Goal: Task Accomplishment & Management: Use online tool/utility

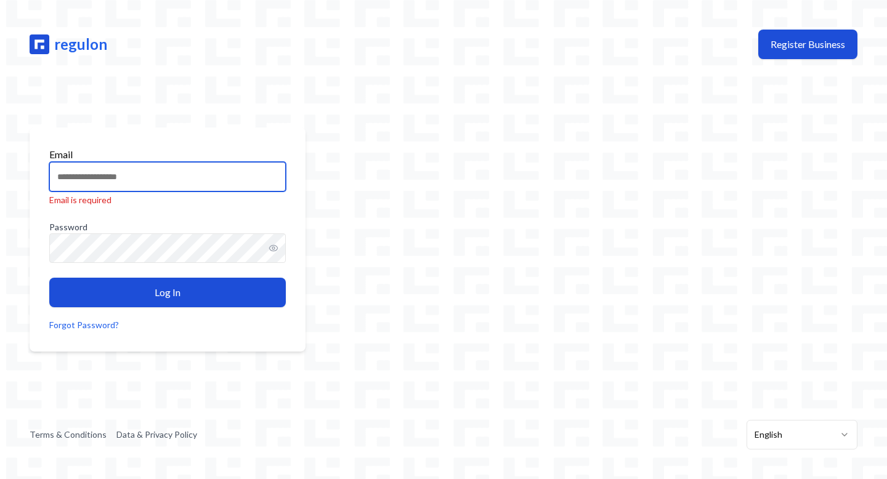
click at [239, 177] on input "Email" at bounding box center [167, 177] width 236 height 30
type input "**********"
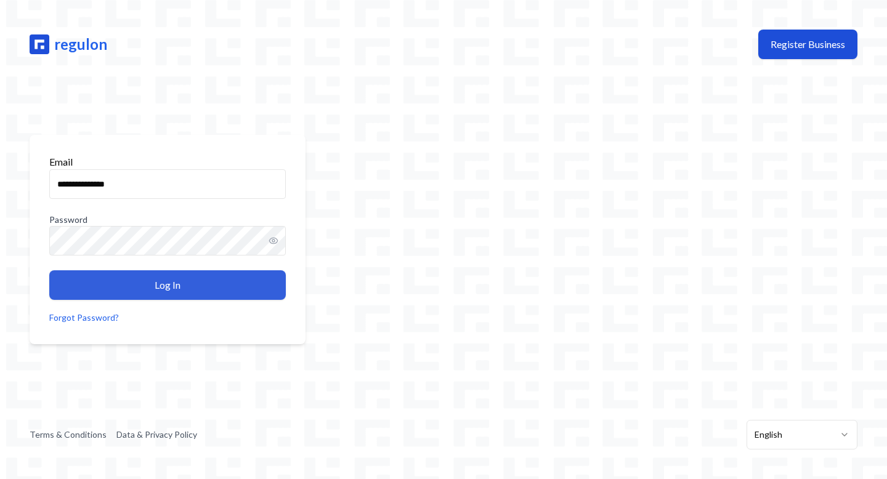
click at [202, 289] on button "Log In" at bounding box center [167, 285] width 236 height 30
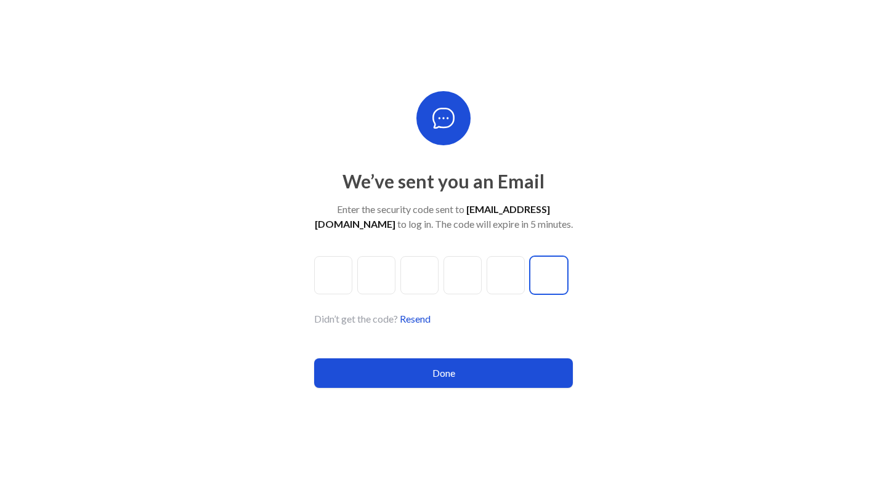
paste input "*"
type input "*"
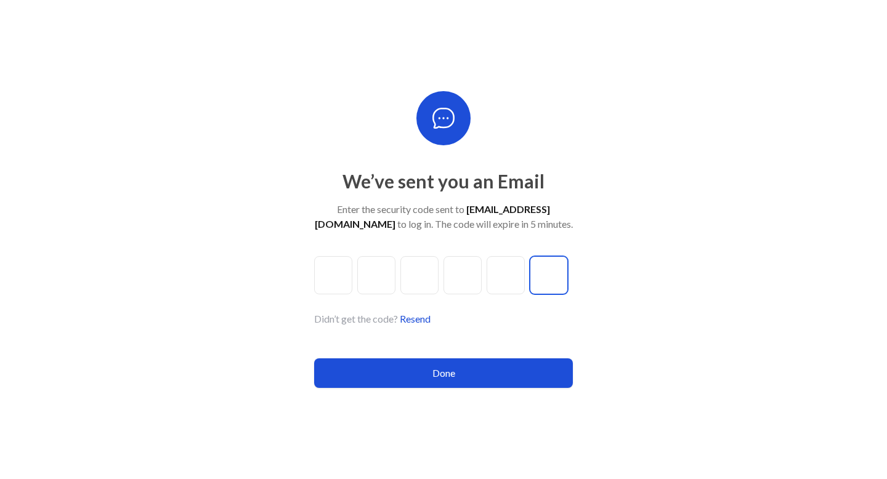
type input "*"
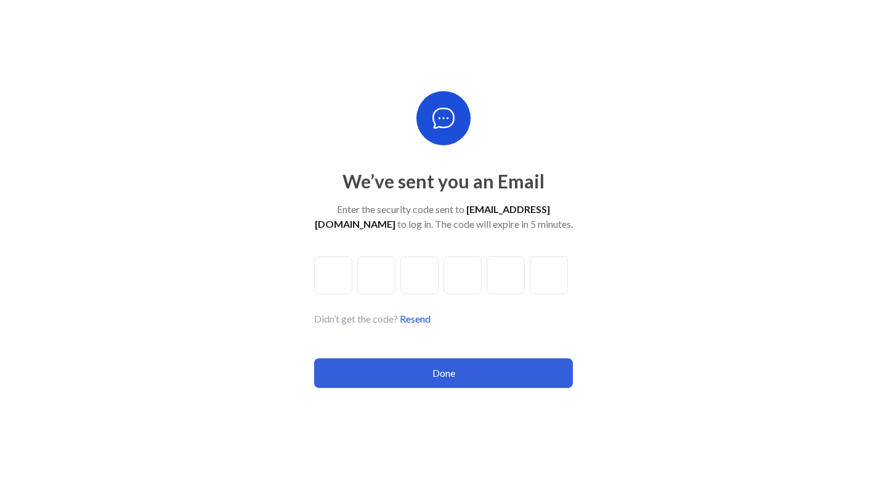
click at [387, 383] on button "Done" at bounding box center [443, 373] width 259 height 30
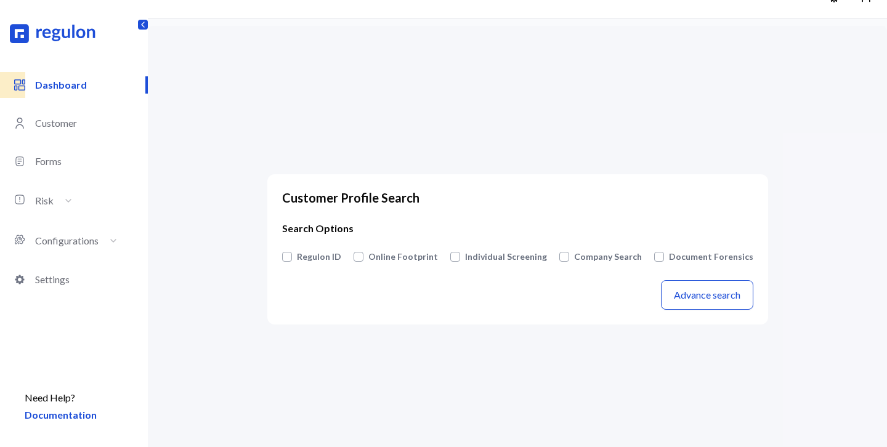
scroll to position [57, 0]
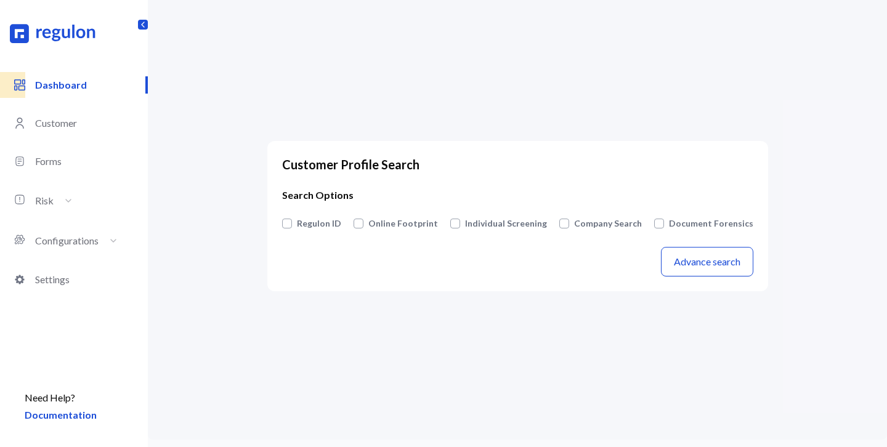
click at [489, 221] on button "Individual Screening" at bounding box center [506, 223] width 82 height 12
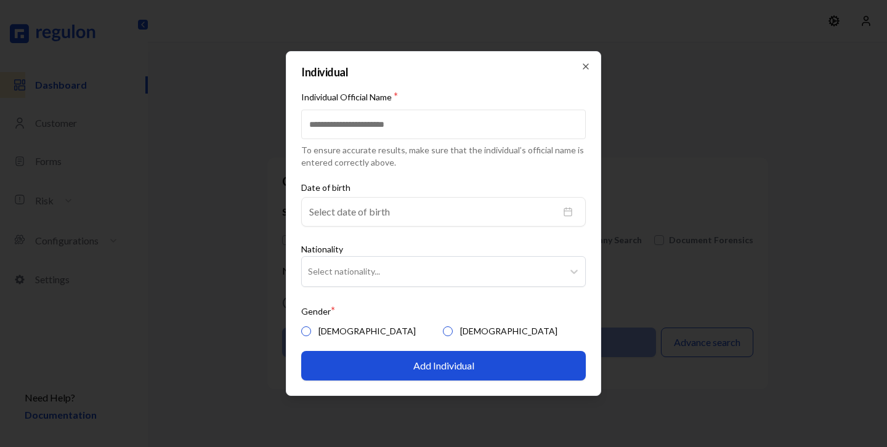
click at [417, 124] on input "Individual Official Name *" at bounding box center [443, 125] width 284 height 30
type input "**********"
click at [310, 329] on button "[DEMOGRAPHIC_DATA]" at bounding box center [306, 331] width 10 height 10
click at [340, 270] on div at bounding box center [432, 271] width 249 height 15
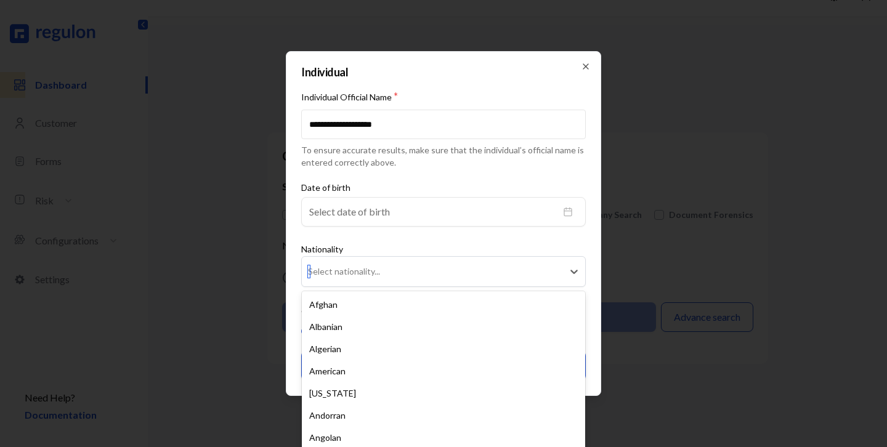
scroll to position [34, 0]
type input "***"
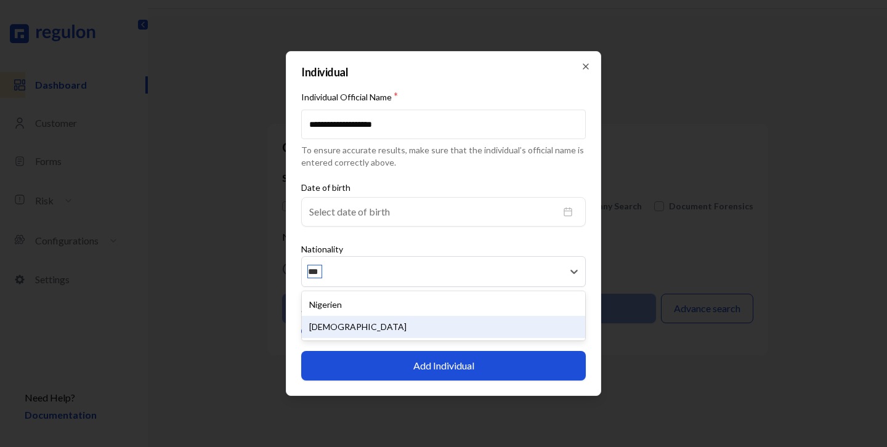
click at [344, 321] on div "Nigerian" at bounding box center [443, 327] width 283 height 22
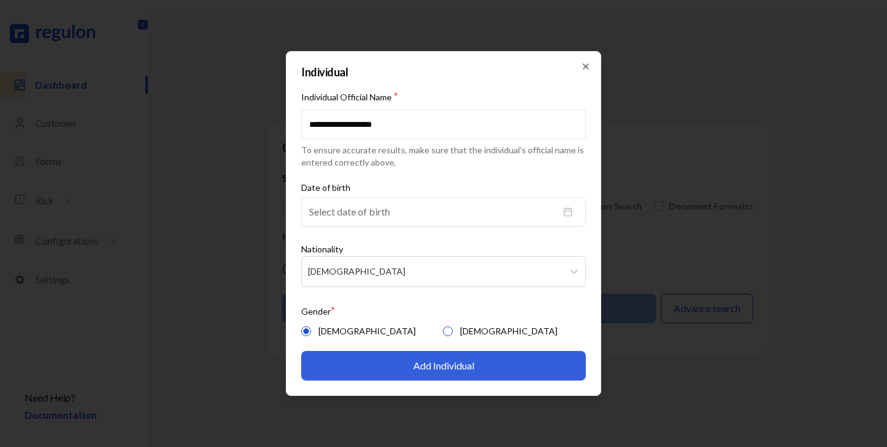
click at [415, 368] on button "Add Individual" at bounding box center [443, 366] width 284 height 30
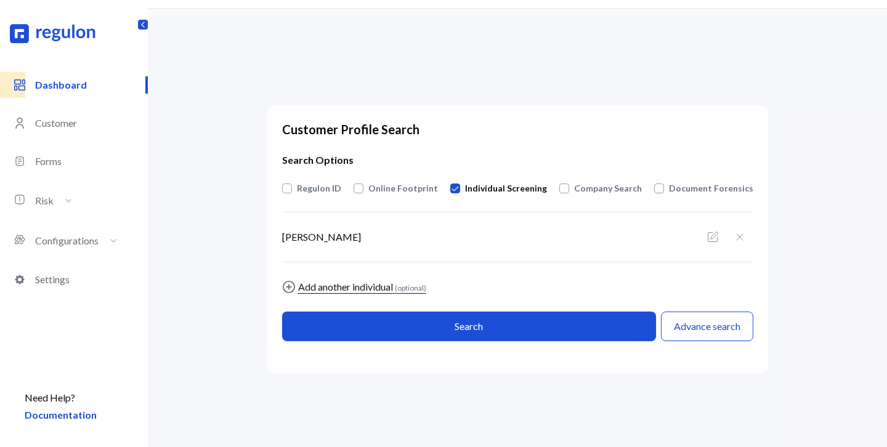
click at [352, 288] on div "Add another individual (optional)" at bounding box center [362, 287] width 128 height 15
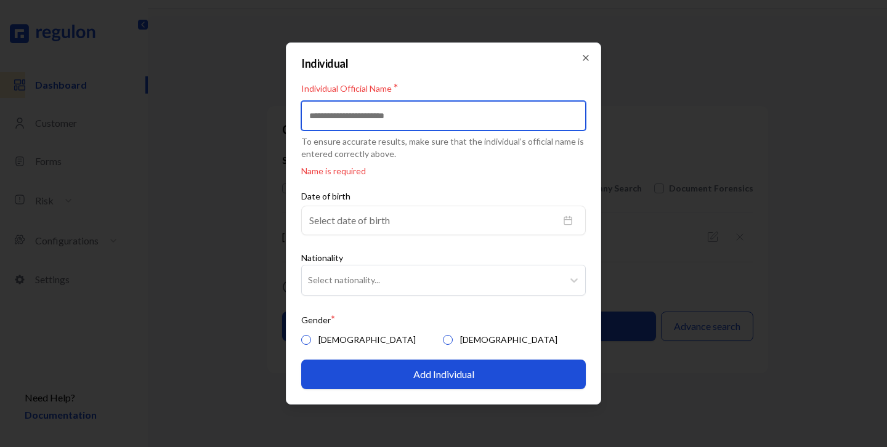
click at [336, 124] on input "Individual Official Name *" at bounding box center [443, 116] width 284 height 30
paste input "**********"
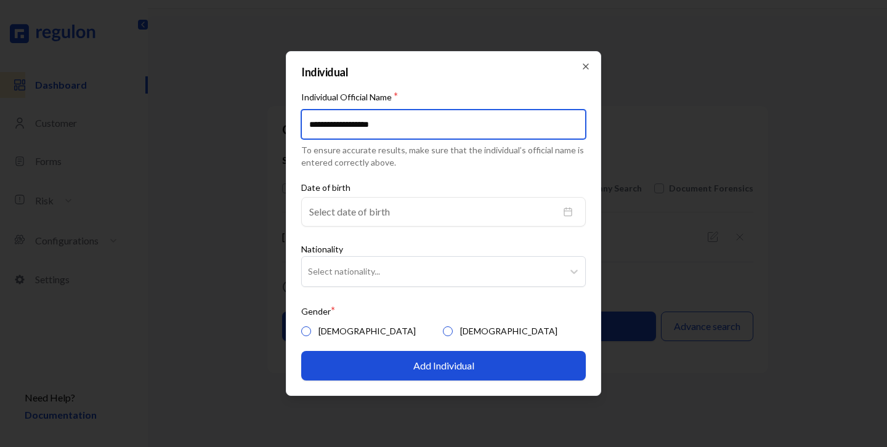
type input "**********"
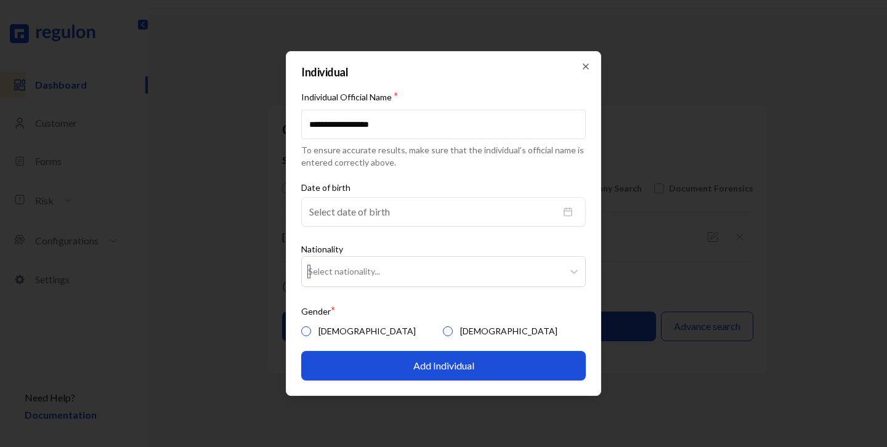
click at [318, 275] on div at bounding box center [432, 271] width 249 height 15
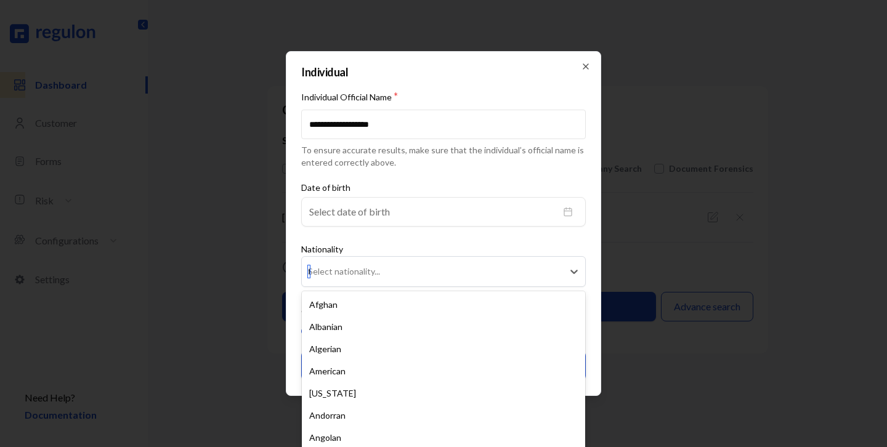
type input "***"
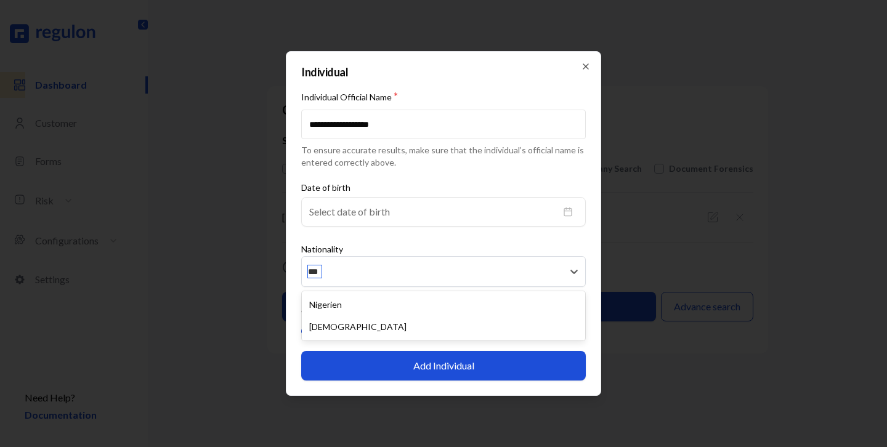
scroll to position [57, 0]
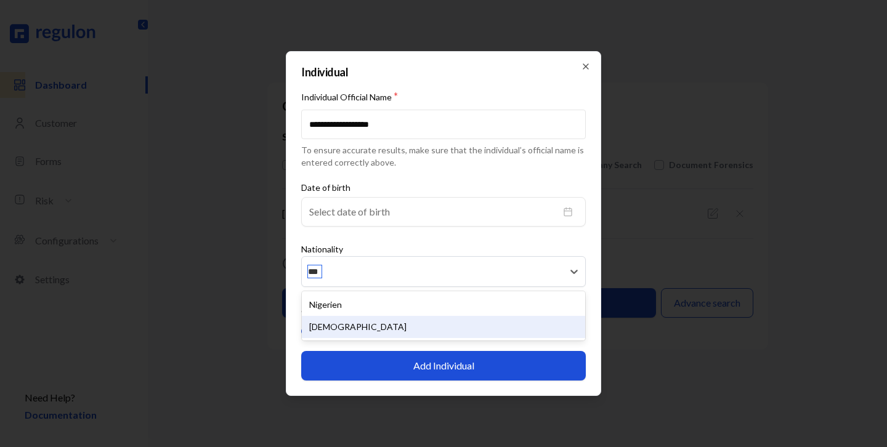
click at [349, 323] on div "Nigerian" at bounding box center [443, 327] width 283 height 22
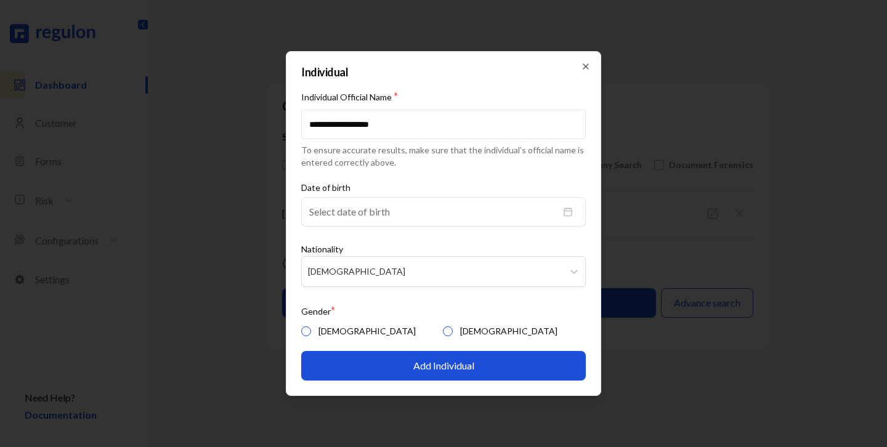
click at [443, 331] on button "Female" at bounding box center [448, 331] width 10 height 10
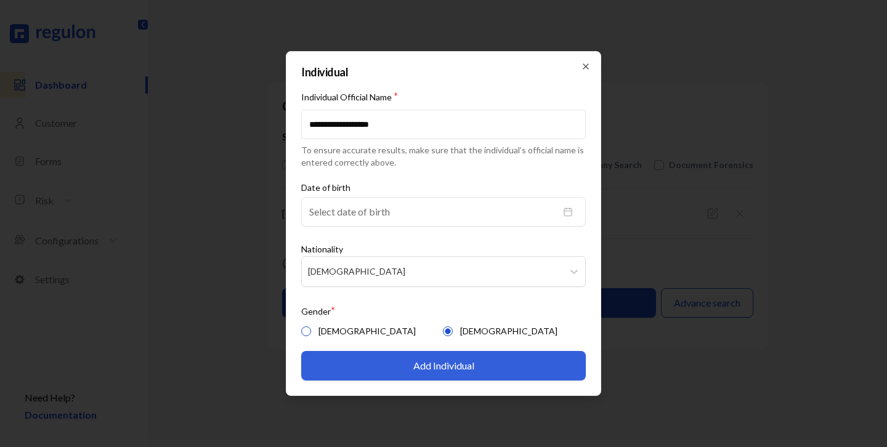
click at [387, 362] on button "Add Individual" at bounding box center [443, 366] width 284 height 30
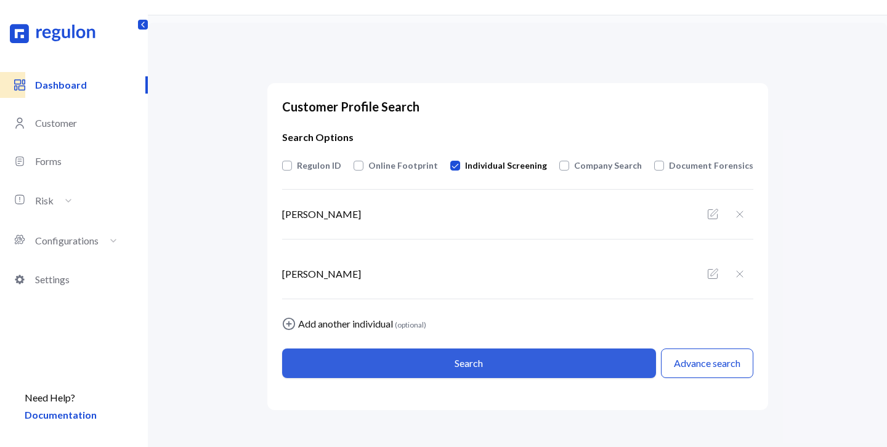
click at [421, 363] on button "Search" at bounding box center [469, 363] width 374 height 30
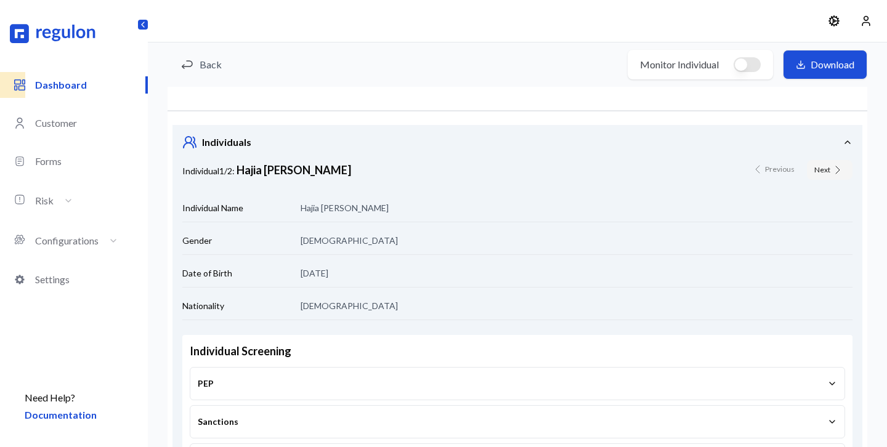
click at [829, 168] on button "Next" at bounding box center [830, 170] width 46 height 20
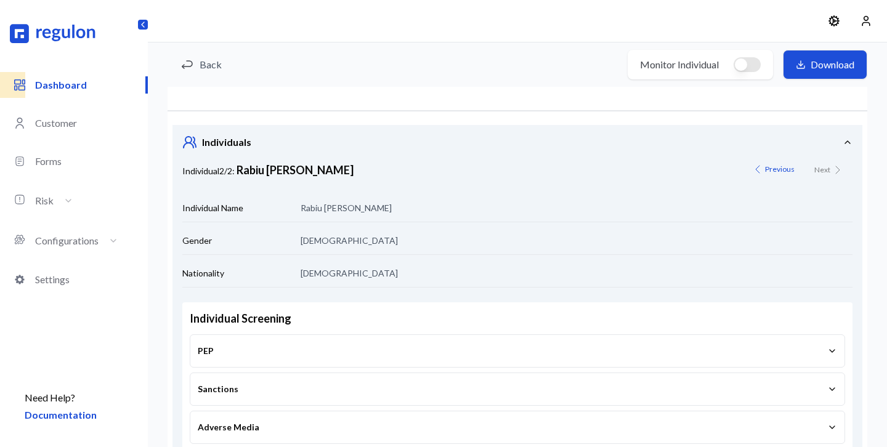
scroll to position [26, 0]
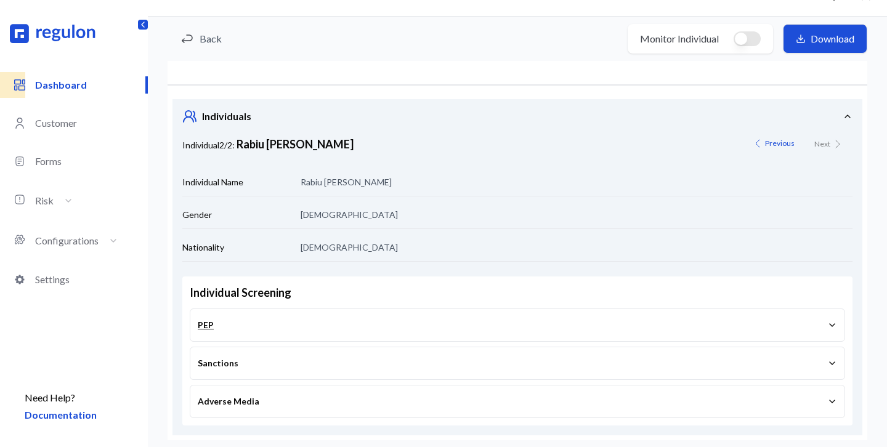
click at [243, 315] on button "PEP" at bounding box center [517, 325] width 639 height 32
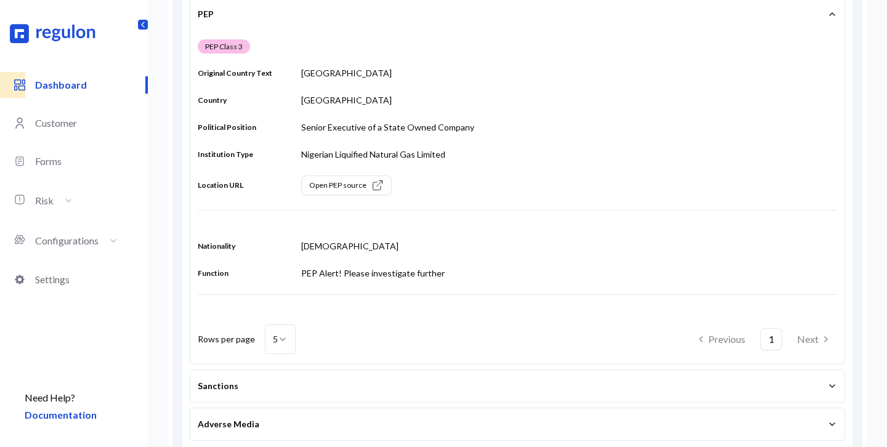
scroll to position [353, 0]
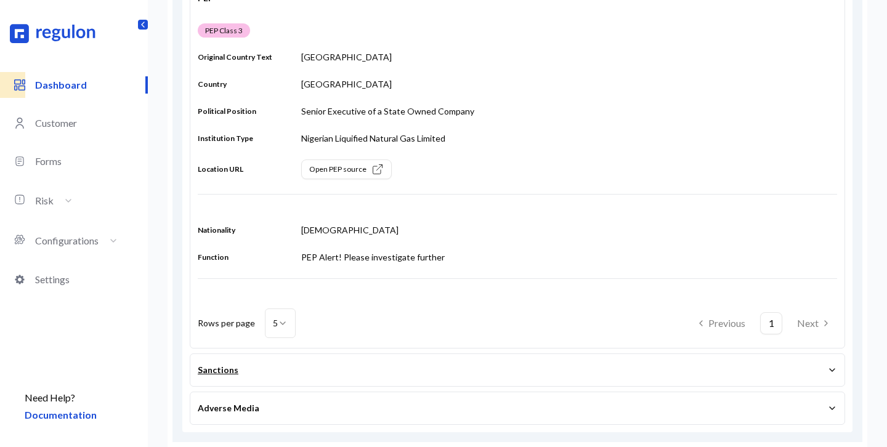
click at [283, 365] on button "Sanctions" at bounding box center [517, 370] width 639 height 32
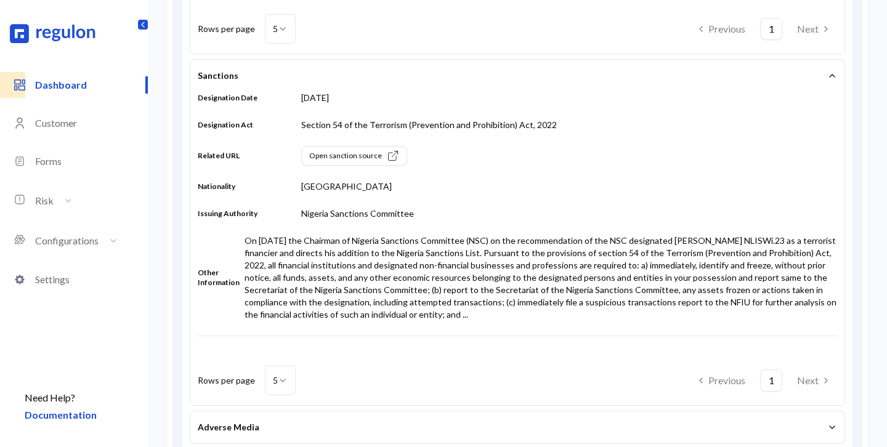
scroll to position [673, 0]
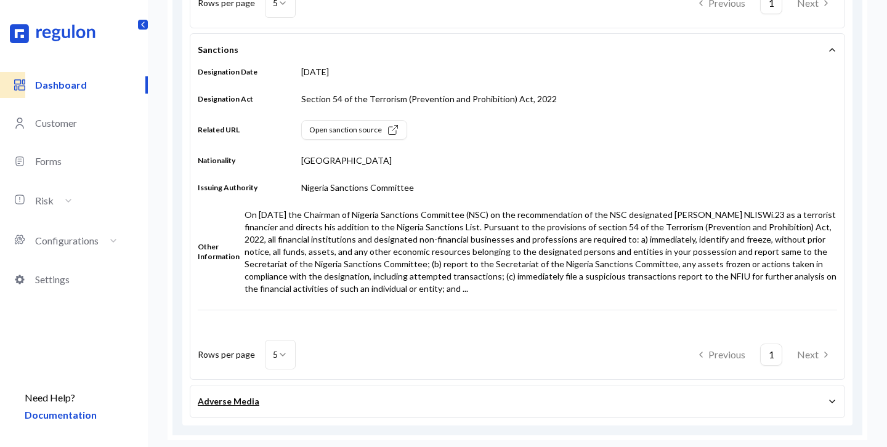
click at [374, 396] on button "Adverse Media" at bounding box center [517, 401] width 639 height 32
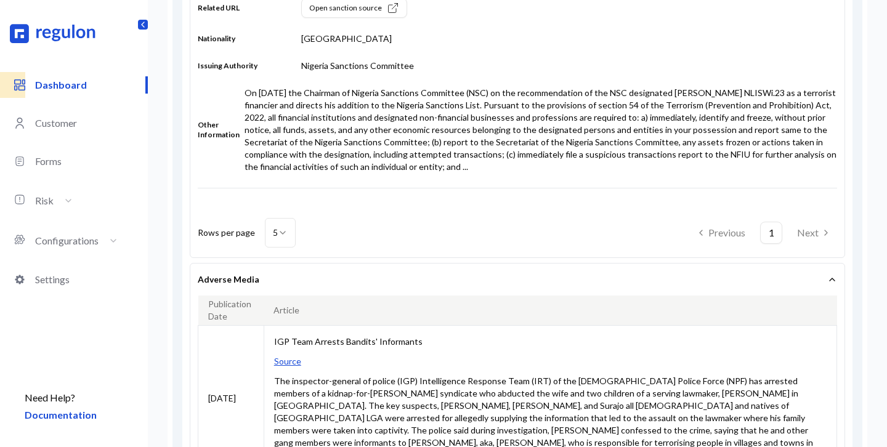
scroll to position [789, 0]
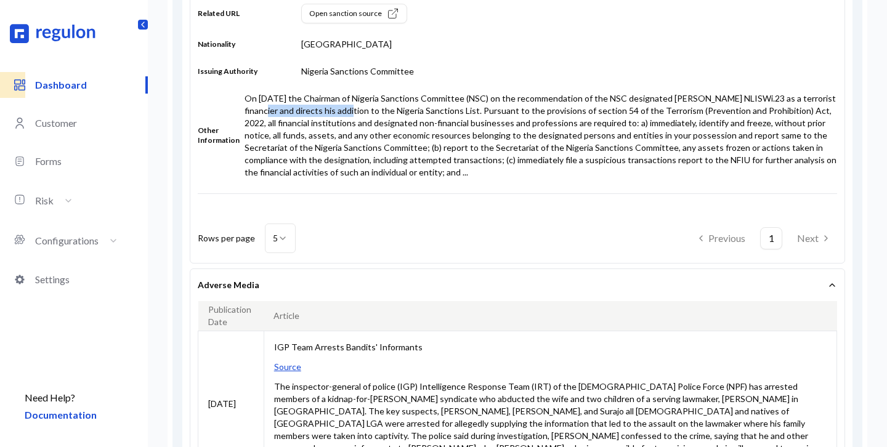
drag, startPoint x: 294, startPoint y: 110, endPoint x: 373, endPoint y: 113, distance: 79.5
click at [373, 113] on p "On 31st October, 2024 the Chairman of Nigeria Sanctions Committee (NSC) on the …" at bounding box center [540, 135] width 592 height 86
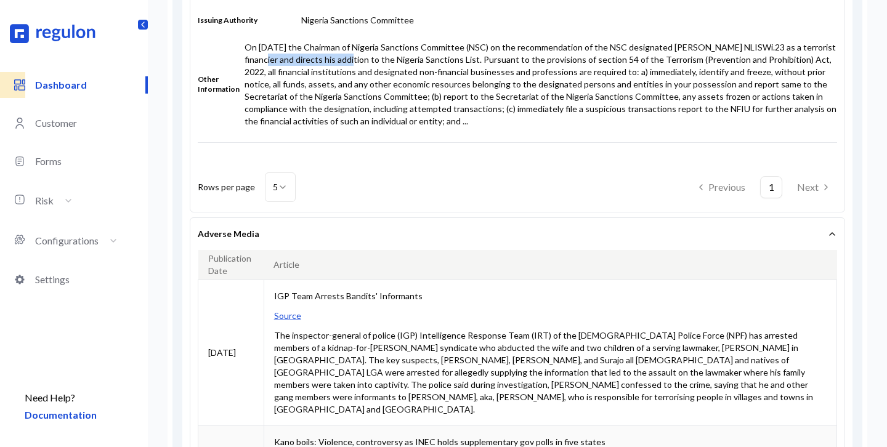
scroll to position [0, 0]
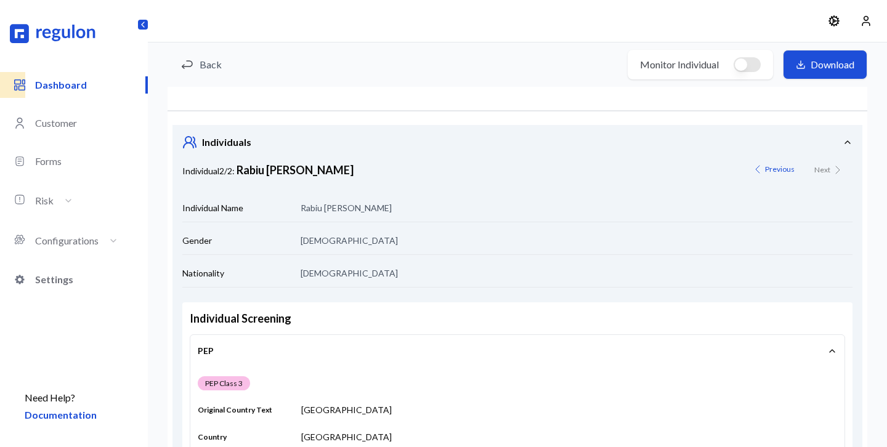
click at [72, 280] on p "Settings" at bounding box center [91, 279] width 113 height 15
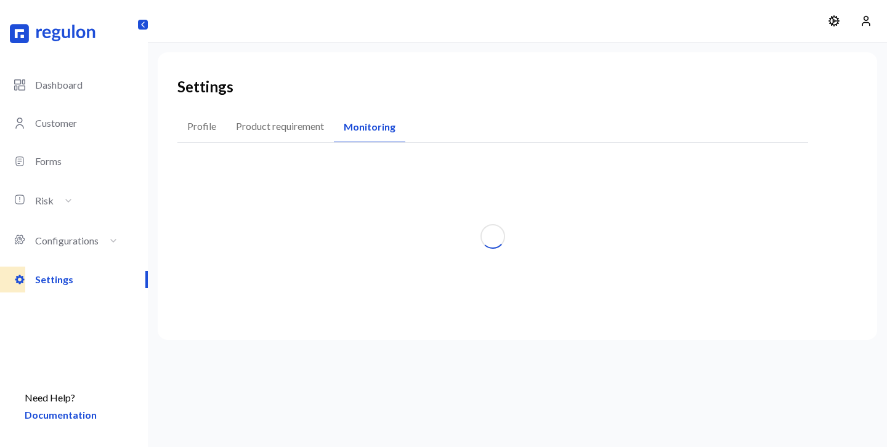
click at [382, 124] on button "Monitoring" at bounding box center [369, 127] width 71 height 30
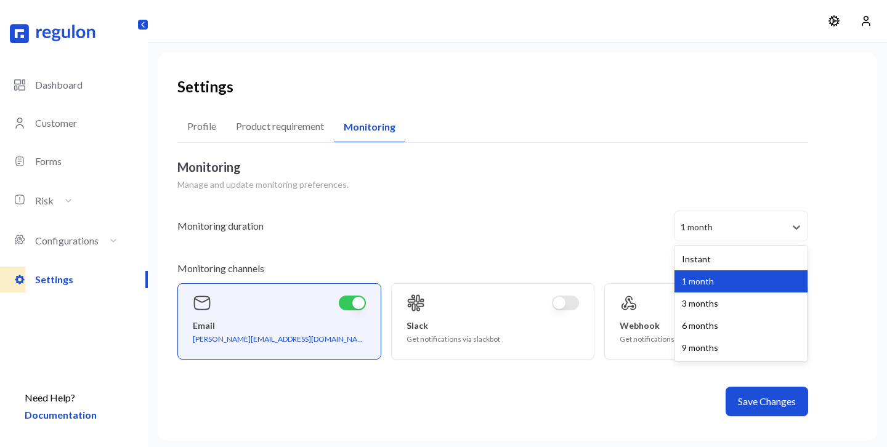
click at [757, 218] on div "1 month" at bounding box center [729, 227] width 111 height 32
click at [604, 221] on div "Monitoring duration Instant, 1 of 5. 5 results available. Use Up and Down to ch…" at bounding box center [492, 226] width 630 height 31
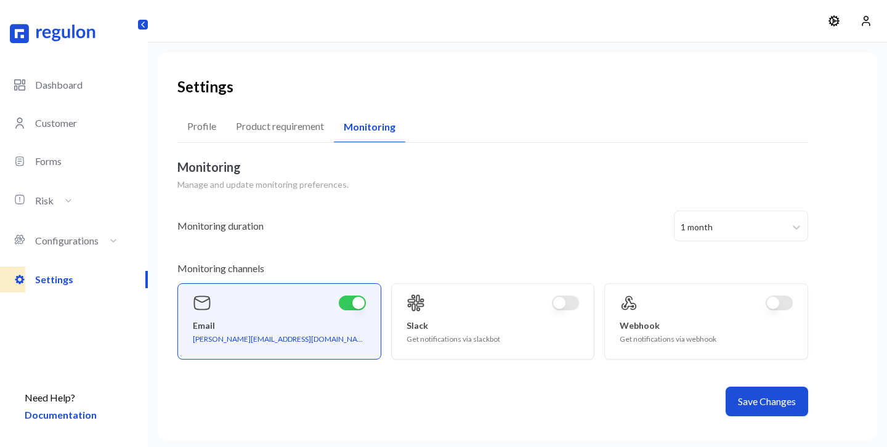
click at [702, 228] on div "1 month" at bounding box center [729, 227] width 99 height 12
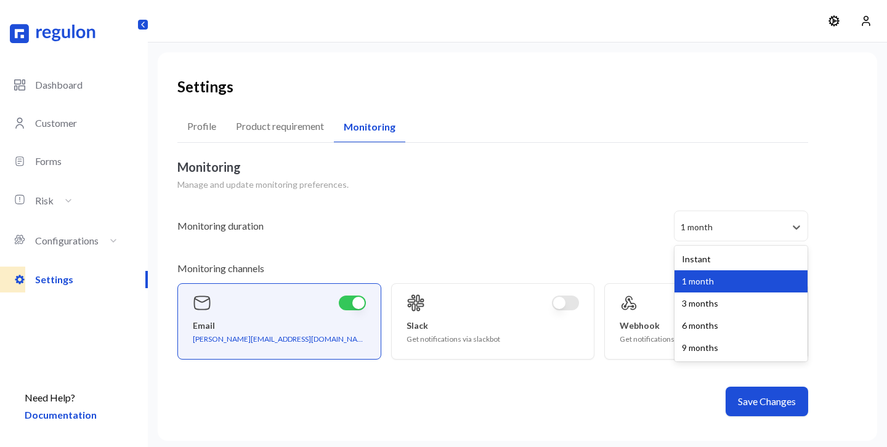
click at [589, 226] on div "Monitoring duration Instant, 1 of 5. 5 results available. Use Up and Down to ch…" at bounding box center [492, 226] width 630 height 31
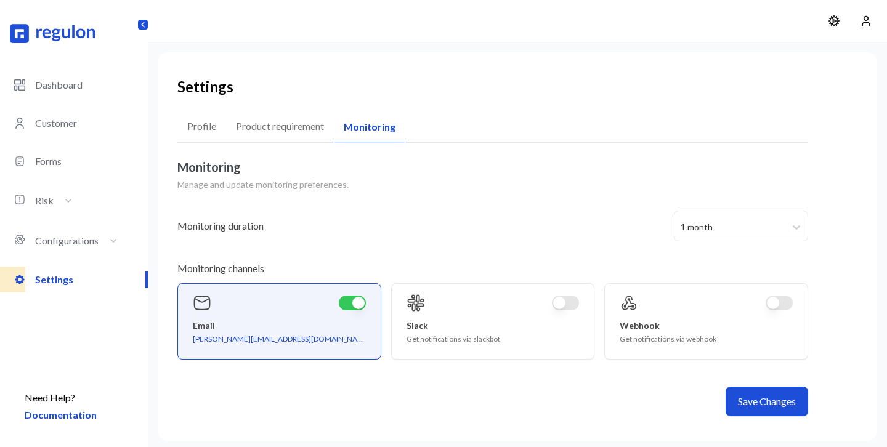
click at [724, 235] on div "1 month" at bounding box center [729, 227] width 111 height 32
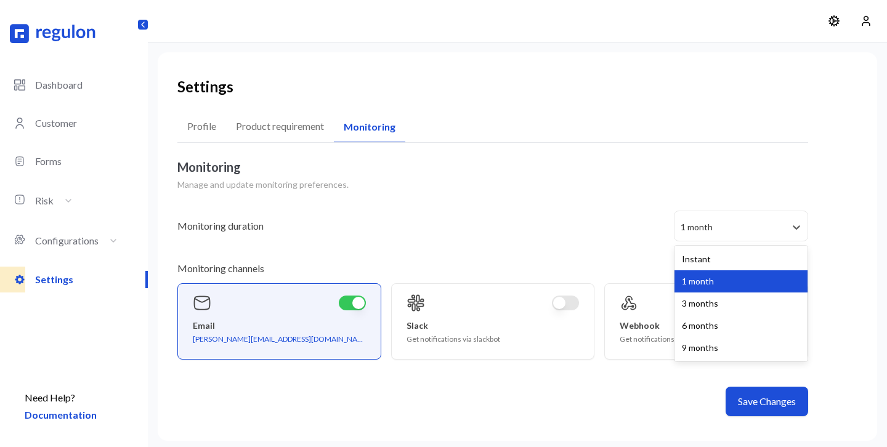
click at [497, 211] on div "Monitoring duration 3 months, 3 of 5. 5 results available. Use Up and Down to c…" at bounding box center [492, 226] width 630 height 31
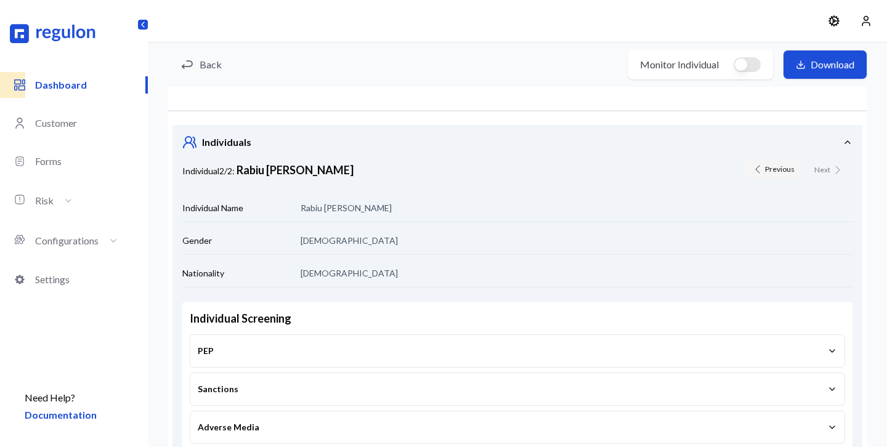
click at [775, 169] on button "Previous" at bounding box center [772, 169] width 59 height 20
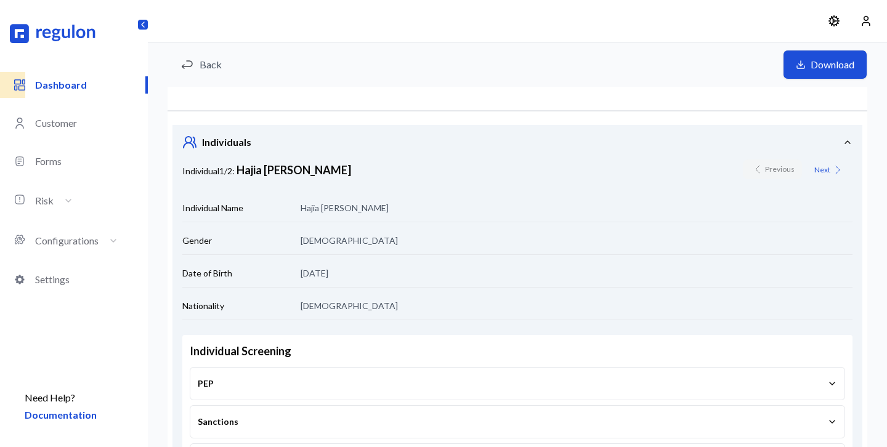
scroll to position [58, 0]
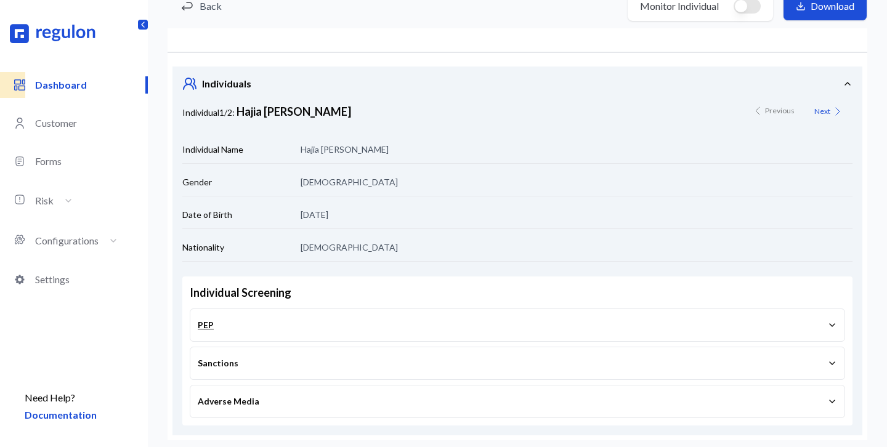
click at [308, 327] on button "PEP" at bounding box center [517, 325] width 639 height 32
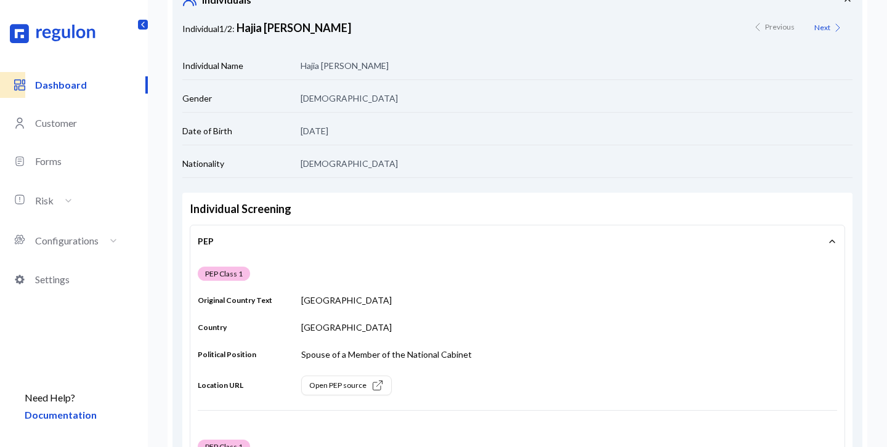
scroll to position [0, 0]
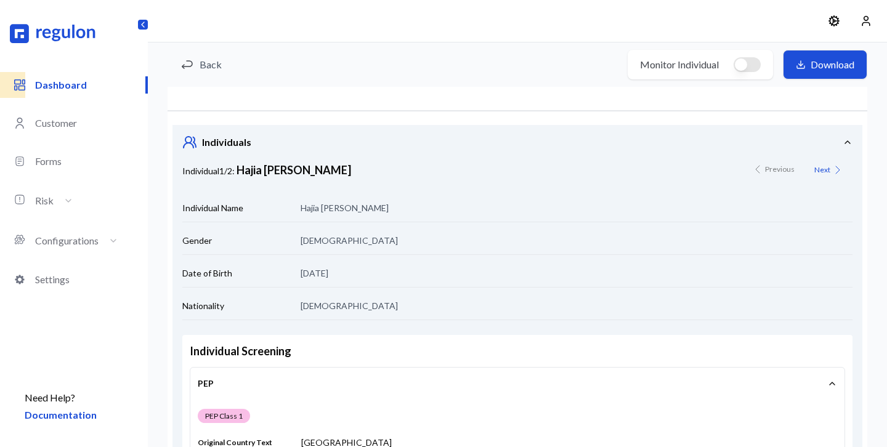
click at [59, 87] on p "Dashboard" at bounding box center [90, 85] width 111 height 15
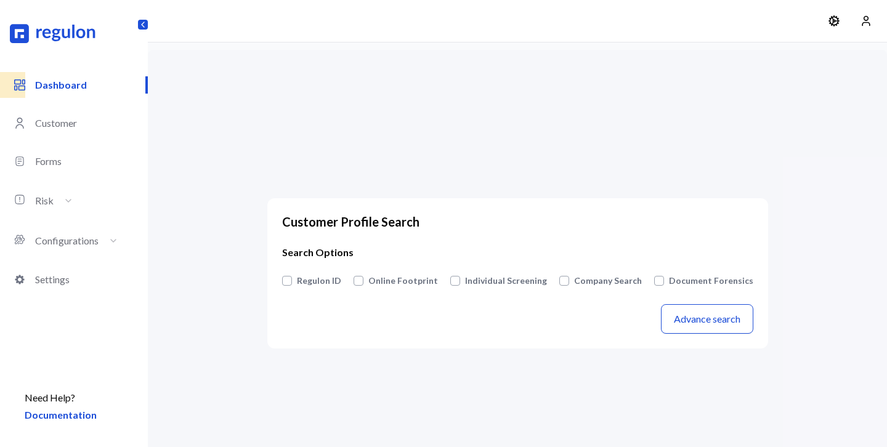
drag, startPoint x: 405, startPoint y: 284, endPoint x: 520, endPoint y: 348, distance: 131.7
click at [710, 277] on button "Document Forensics" at bounding box center [711, 281] width 84 height 12
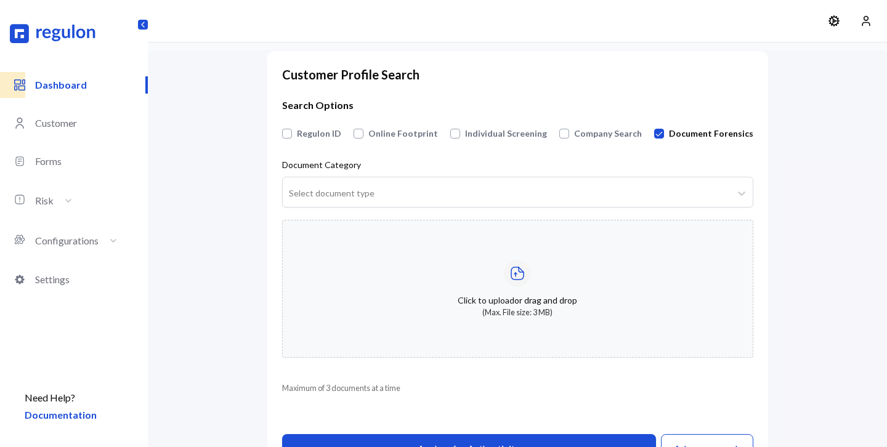
scroll to position [57, 0]
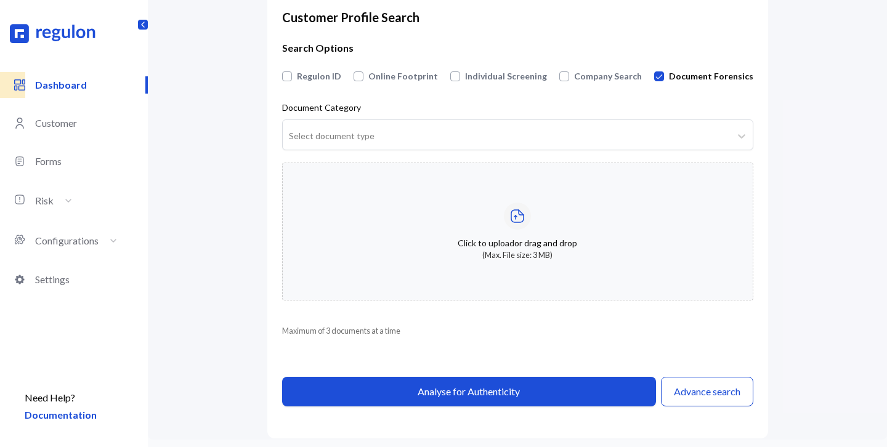
click at [369, 139] on div "Select document type" at bounding box center [506, 136] width 435 height 12
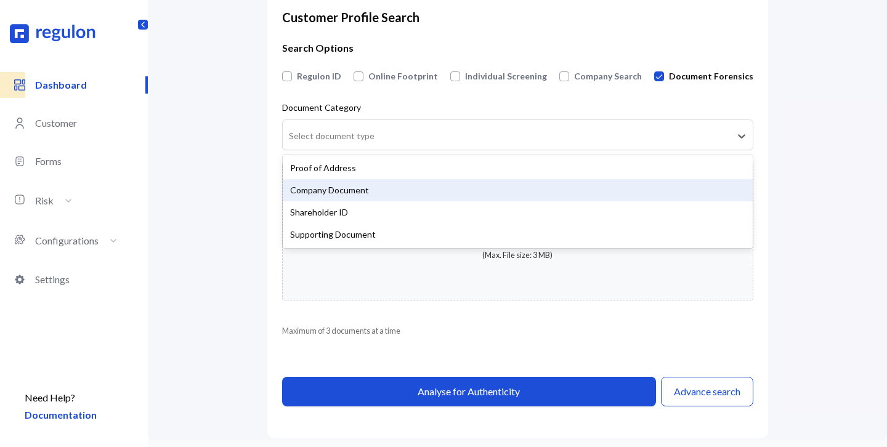
click at [351, 191] on div "Company Document" at bounding box center [518, 190] width 470 height 22
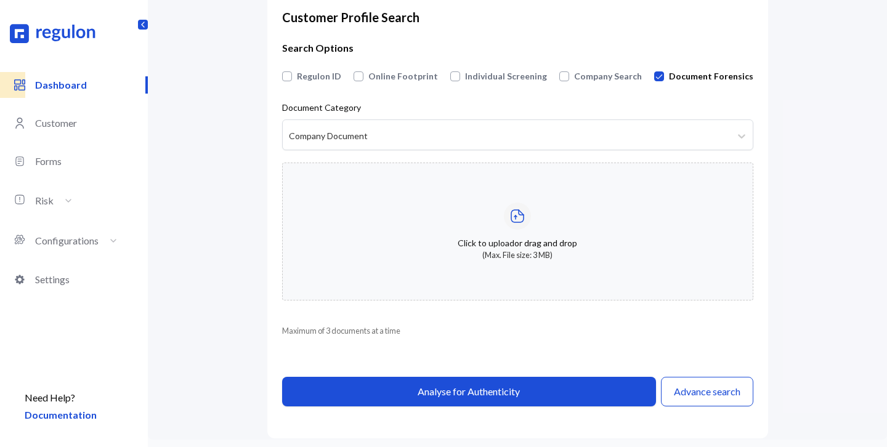
click at [368, 234] on div "Click to upload or drag and drop (Max. File size: 3 MB)" at bounding box center [517, 232] width 471 height 138
type input "**********"
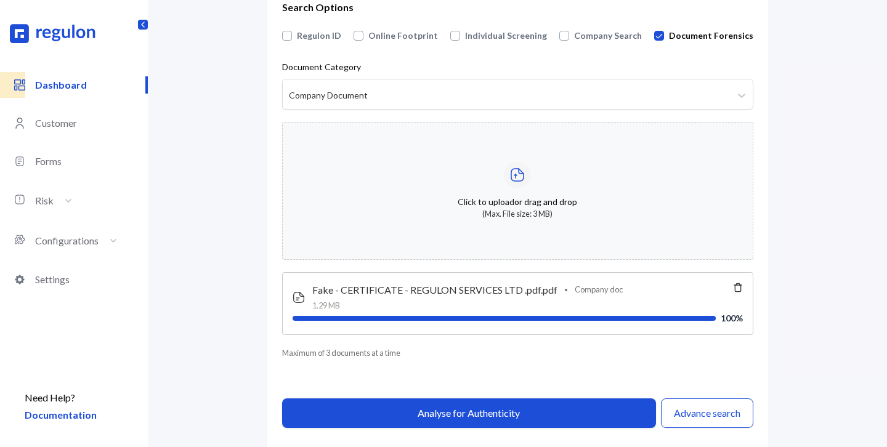
scroll to position [117, 0]
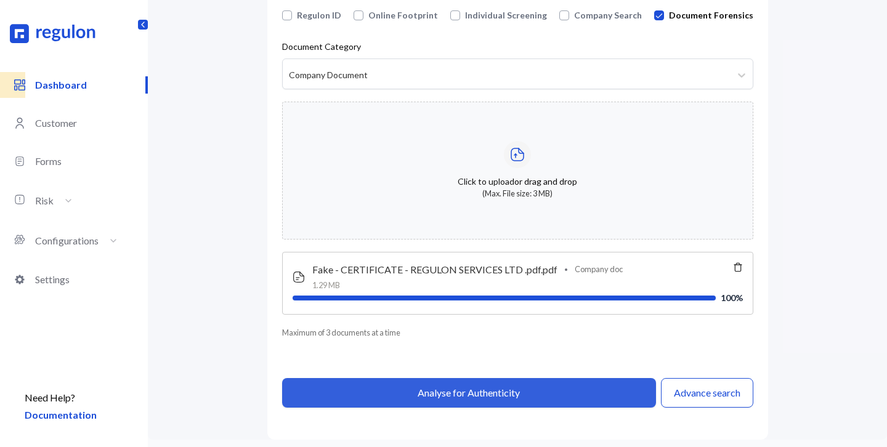
click at [465, 388] on button "Analyse for Authenticity" at bounding box center [469, 393] width 374 height 30
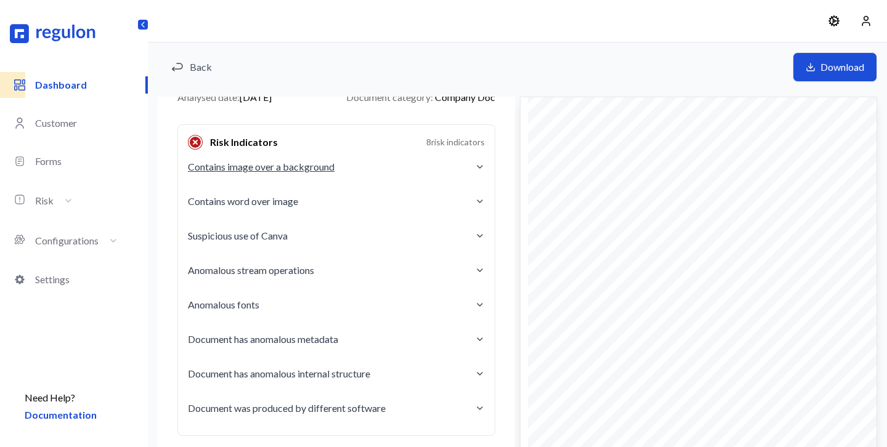
scroll to position [134, 0]
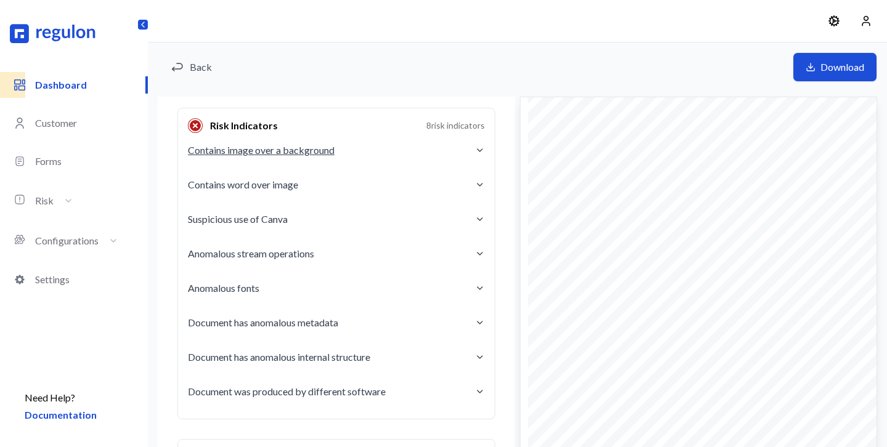
click at [422, 148] on button "Contains image over a background" at bounding box center [336, 150] width 297 height 34
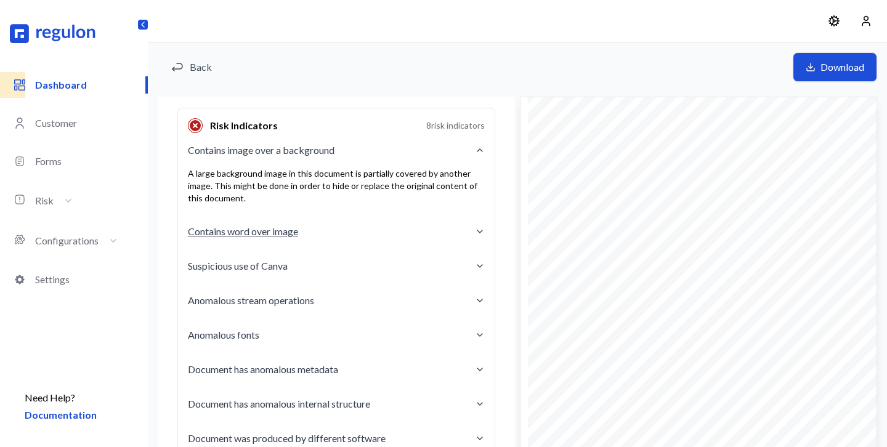
click at [417, 235] on button "Contains word over image" at bounding box center [336, 231] width 297 height 34
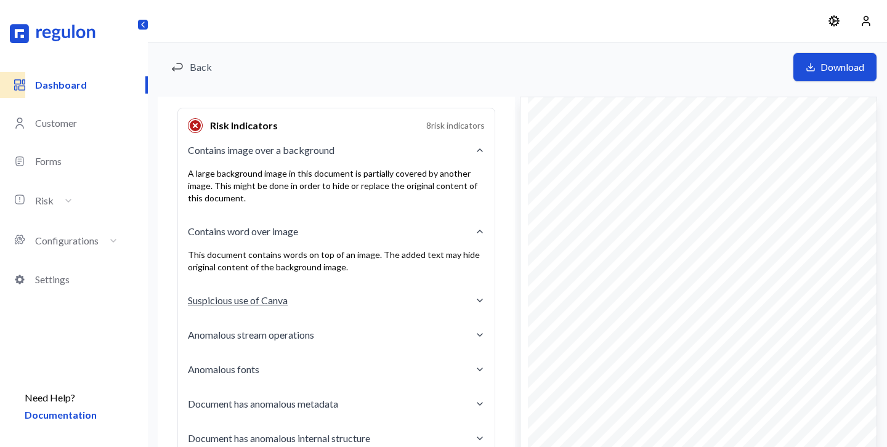
click at [424, 301] on button "Suspicious use of Canva" at bounding box center [336, 300] width 297 height 34
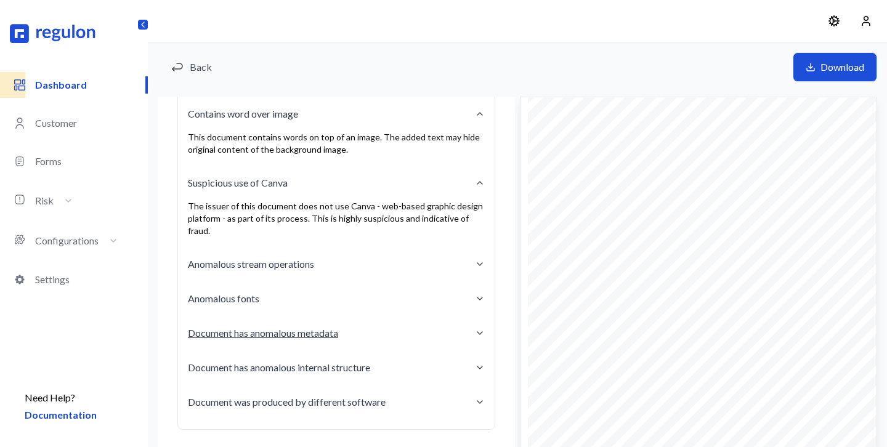
scroll to position [268, 0]
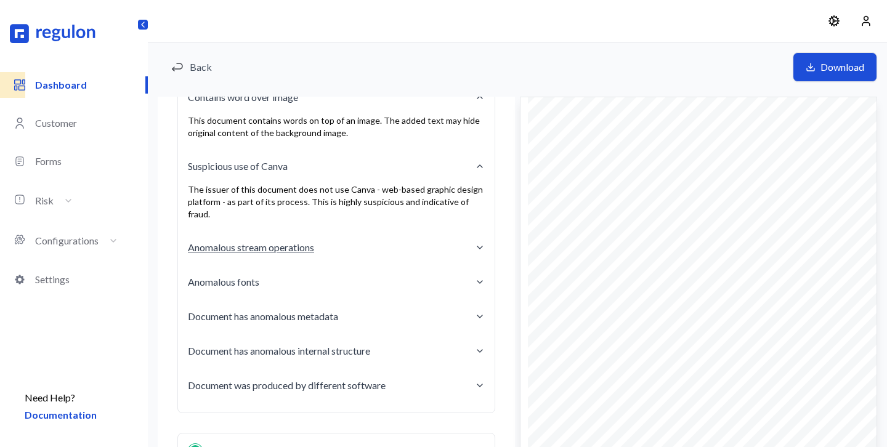
click at [381, 231] on button "Anomalous stream operations" at bounding box center [336, 247] width 297 height 34
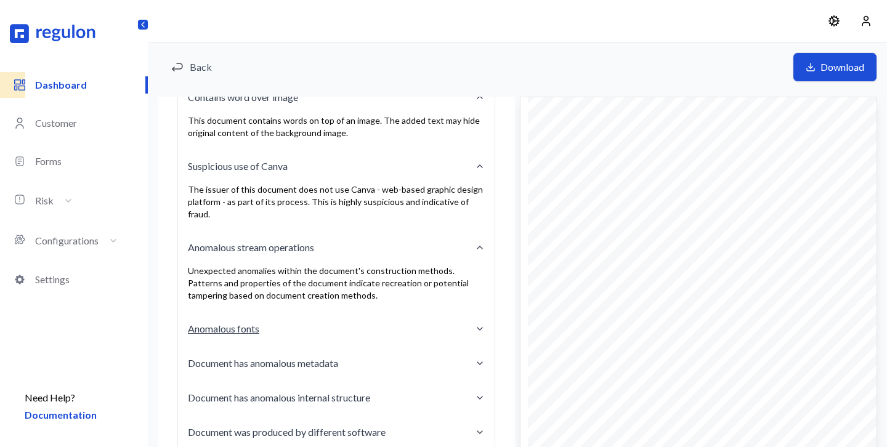
click at [391, 312] on button "Anomalous fonts" at bounding box center [336, 329] width 297 height 34
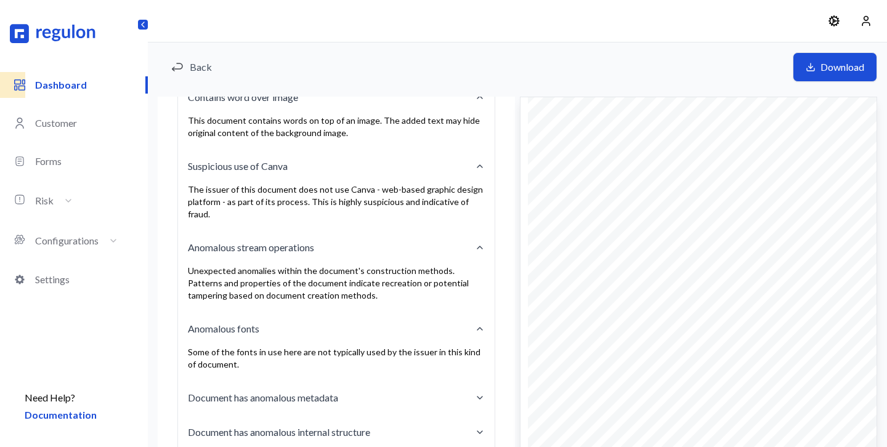
click at [409, 366] on div "Some of the fonts in use here are not typically used by the issuer in this kind…" at bounding box center [336, 363] width 297 height 34
click at [408, 383] on button "Document has anomalous metadata" at bounding box center [336, 397] width 297 height 34
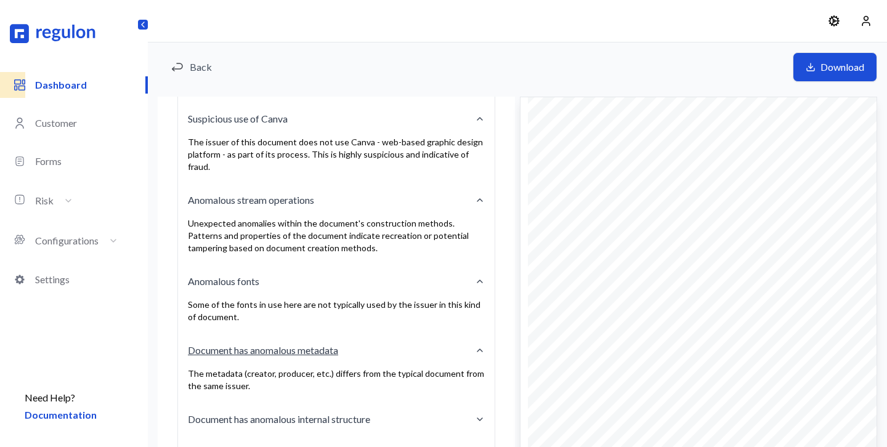
scroll to position [406, 0]
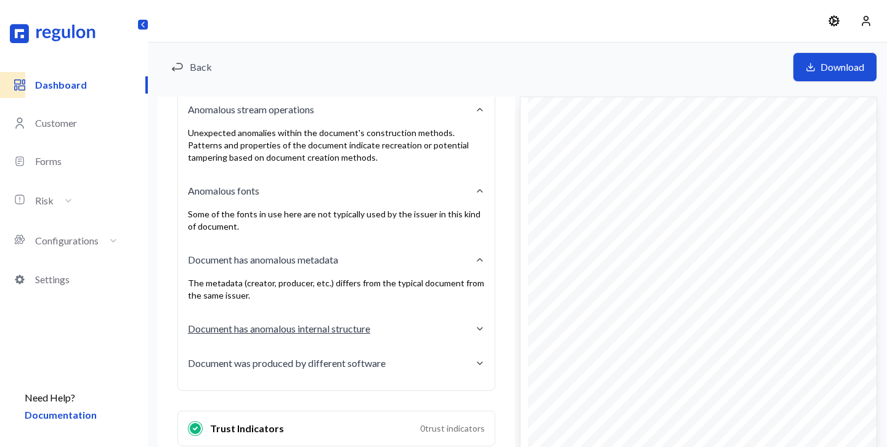
click at [408, 320] on button "Document has anomalous internal structure" at bounding box center [336, 329] width 297 height 34
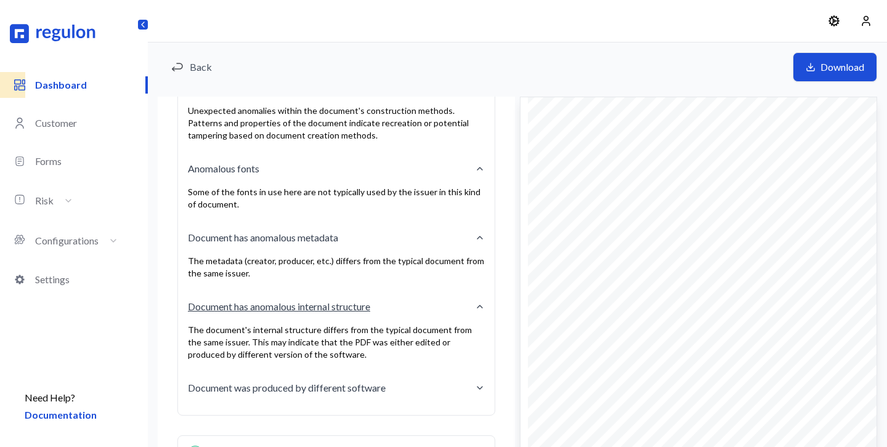
scroll to position [453, 0]
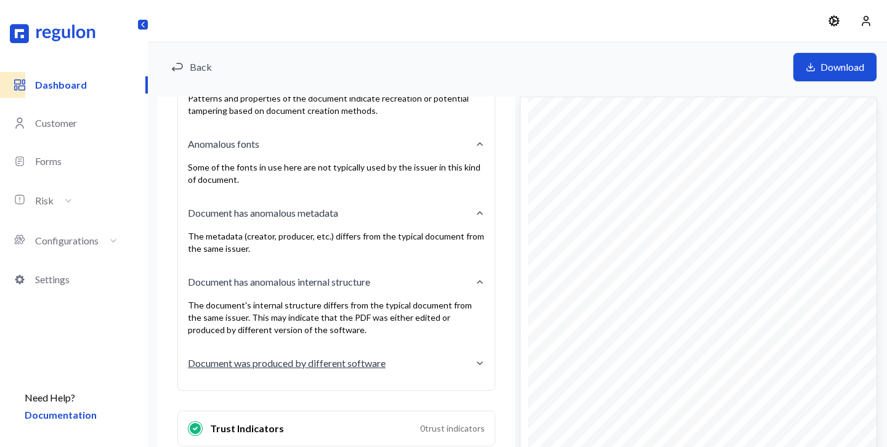
click at [421, 356] on button "Document was produced by different software" at bounding box center [336, 363] width 297 height 34
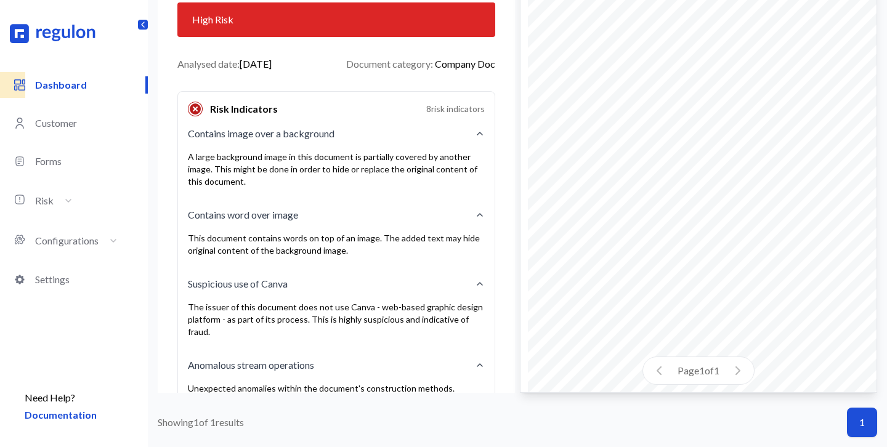
scroll to position [0, 0]
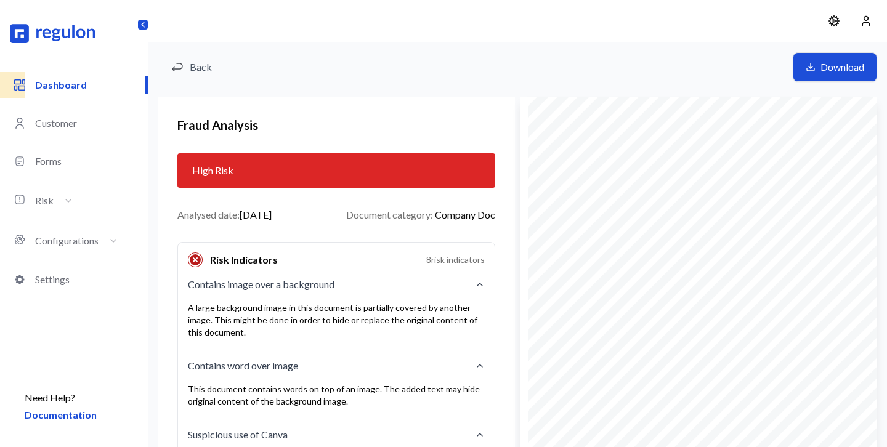
click at [65, 84] on p "Dashboard" at bounding box center [90, 85] width 111 height 15
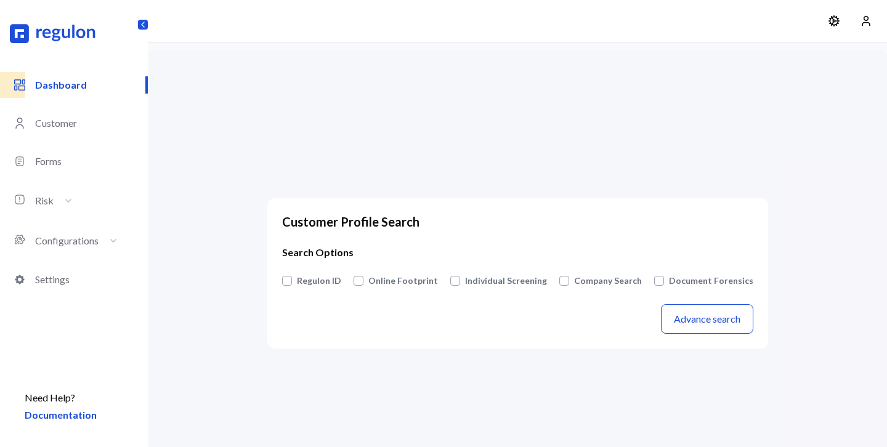
click at [597, 279] on button "Company Search" at bounding box center [608, 281] width 68 height 12
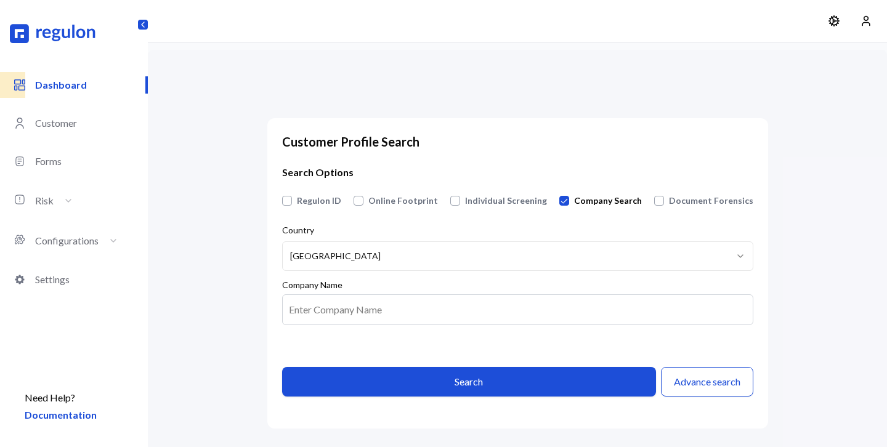
click at [480, 255] on html "**********" at bounding box center [443, 252] width 887 height 504
select select "**"
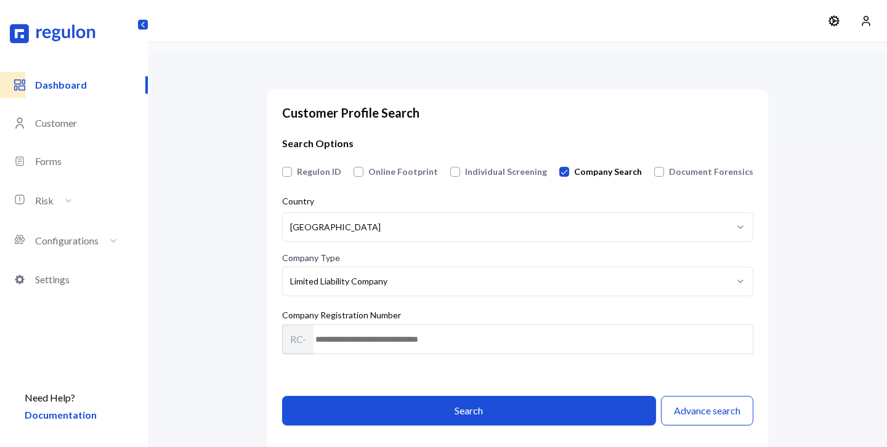
click at [368, 234] on html "**********" at bounding box center [443, 252] width 887 height 504
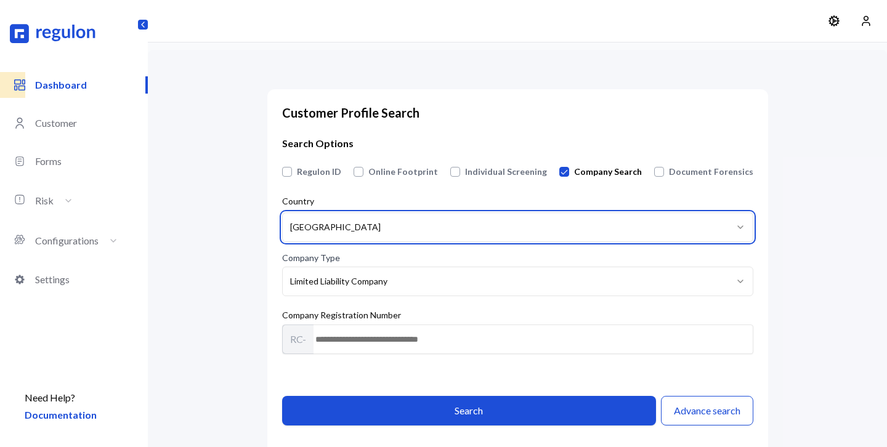
click at [236, 307] on html "**********" at bounding box center [443, 252] width 887 height 504
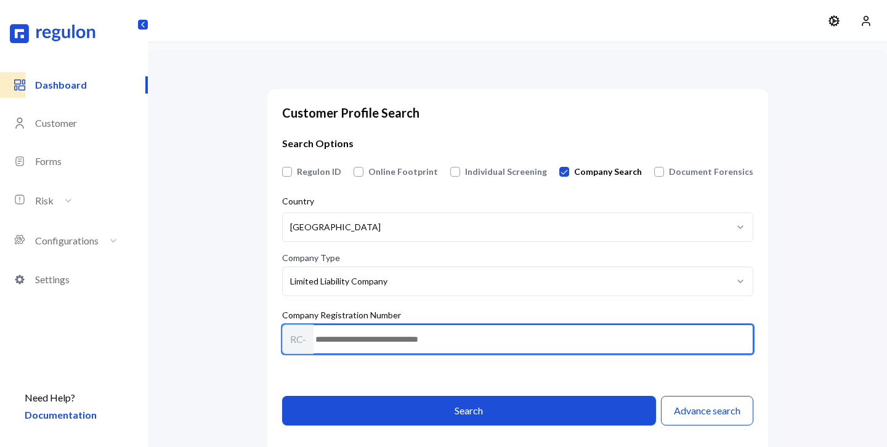
click at [368, 337] on input "text" at bounding box center [517, 339] width 471 height 30
paste input "*******"
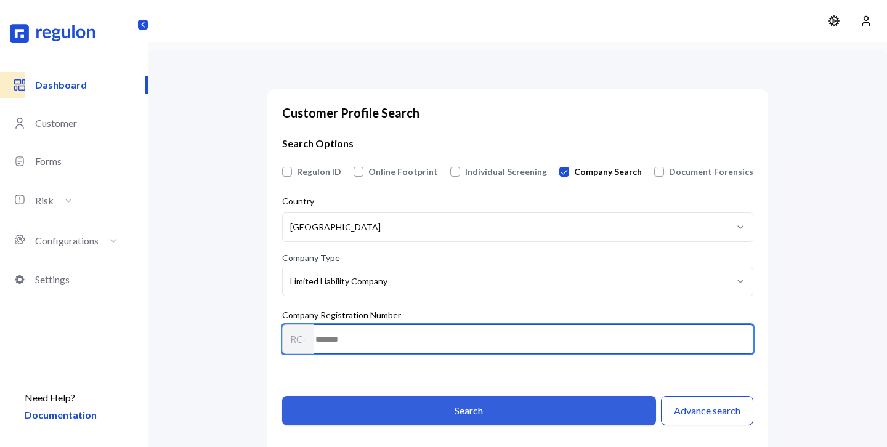
type input "*******"
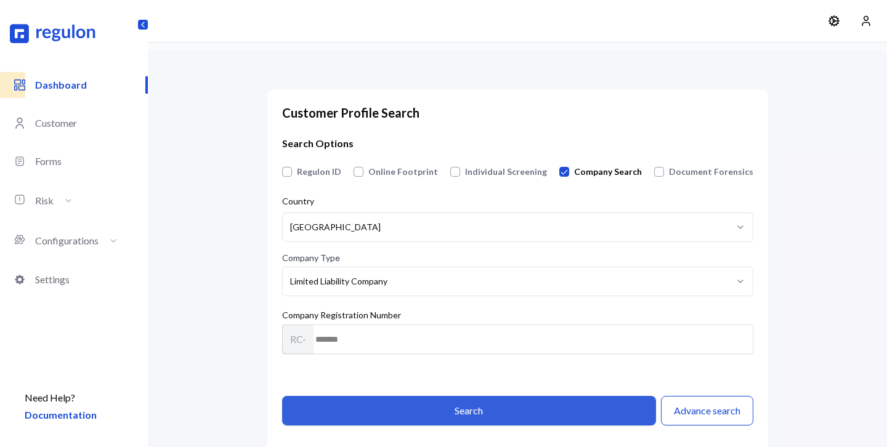
click at [432, 411] on button "Search" at bounding box center [469, 411] width 374 height 30
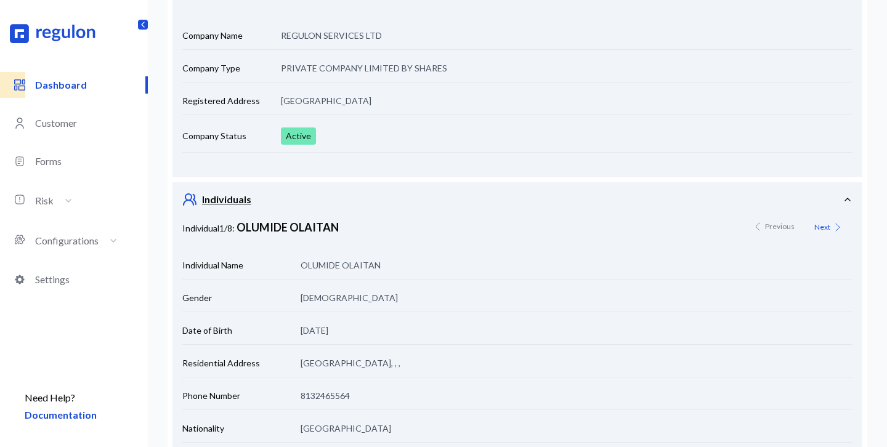
scroll to position [176, 0]
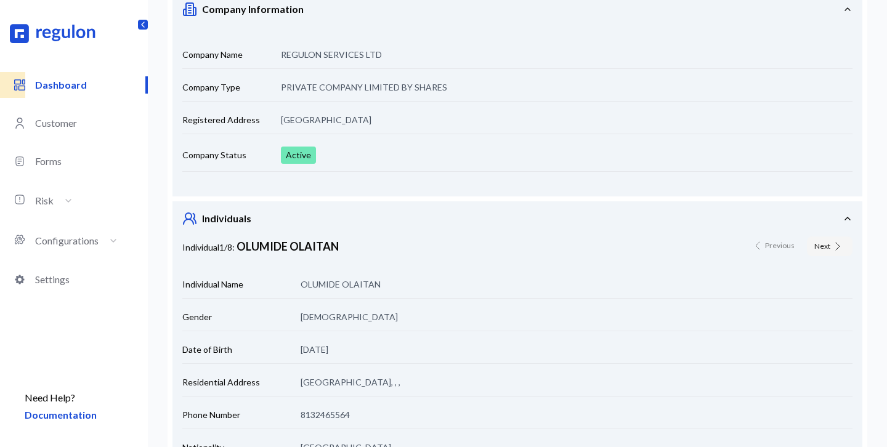
click at [816, 244] on button "Next" at bounding box center [830, 246] width 46 height 20
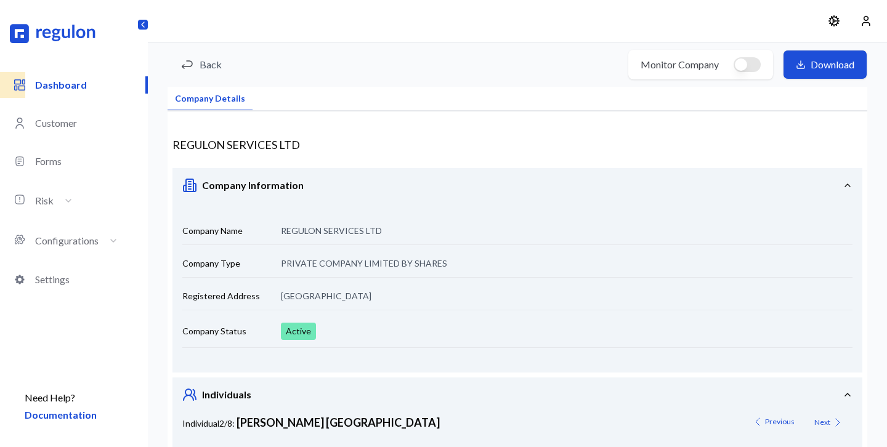
click at [65, 81] on p "Dashboard" at bounding box center [90, 85] width 111 height 15
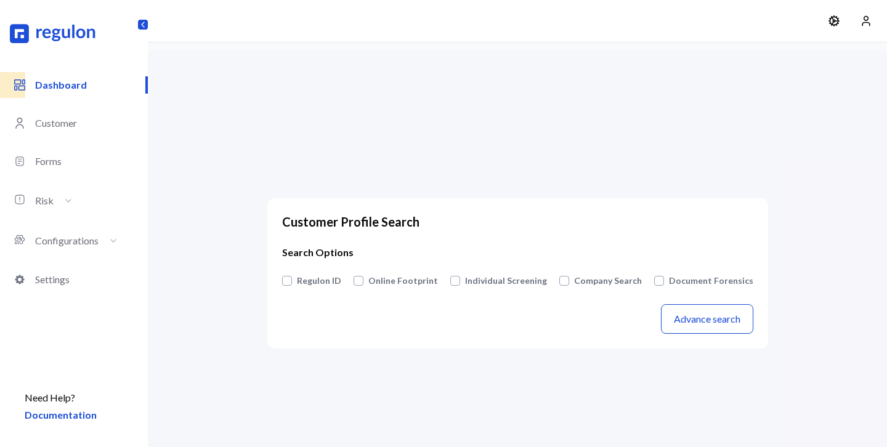
click at [407, 282] on button "Online Footprint" at bounding box center [403, 281] width 70 height 12
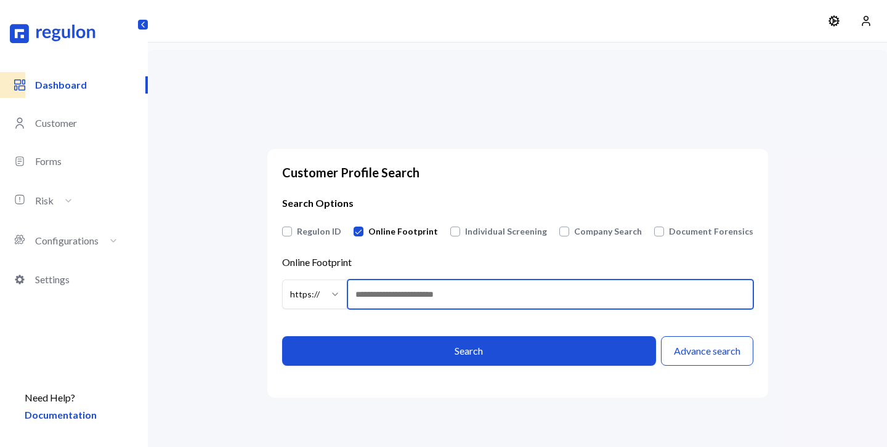
click at [404, 295] on input "Online Footprint https:// ******* ********" at bounding box center [549, 295] width 405 height 30
type input "**********"
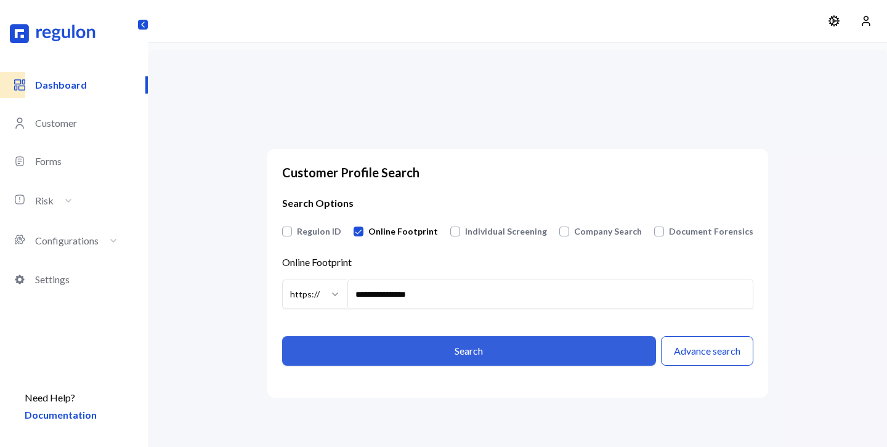
click at [435, 343] on button "Search" at bounding box center [469, 351] width 374 height 30
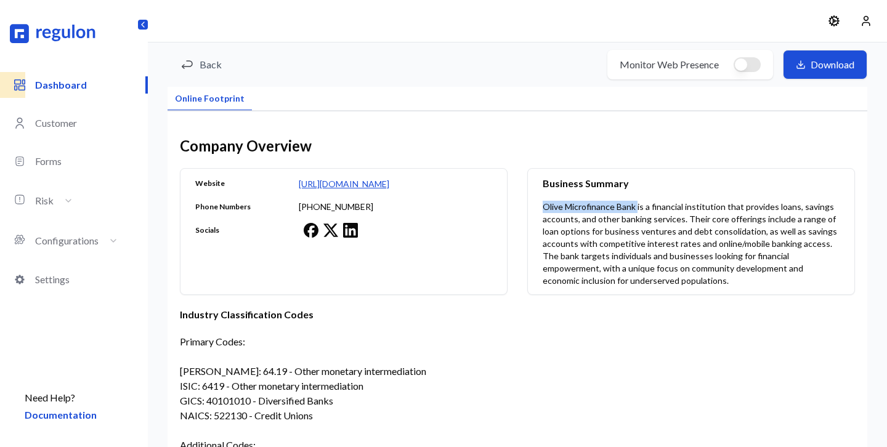
drag, startPoint x: 541, startPoint y: 206, endPoint x: 637, endPoint y: 211, distance: 96.2
click at [637, 211] on div "Business Summary Olive Microfinance Bank is a financial institution that provid…" at bounding box center [691, 232] width 326 height 126
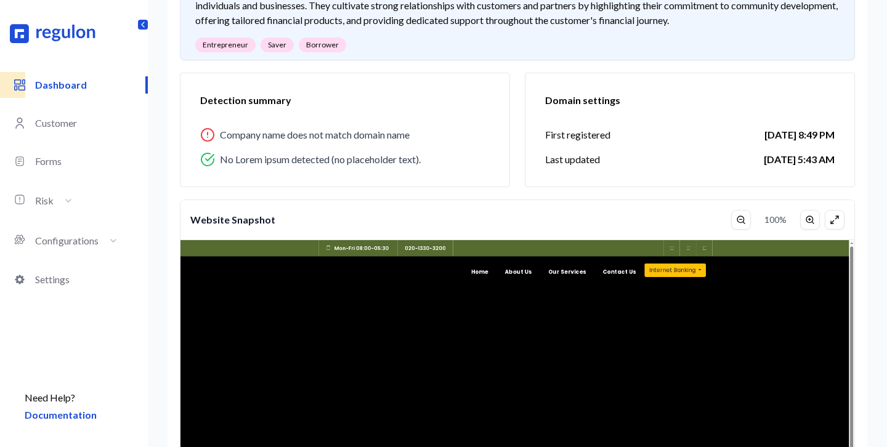
scroll to position [594, 0]
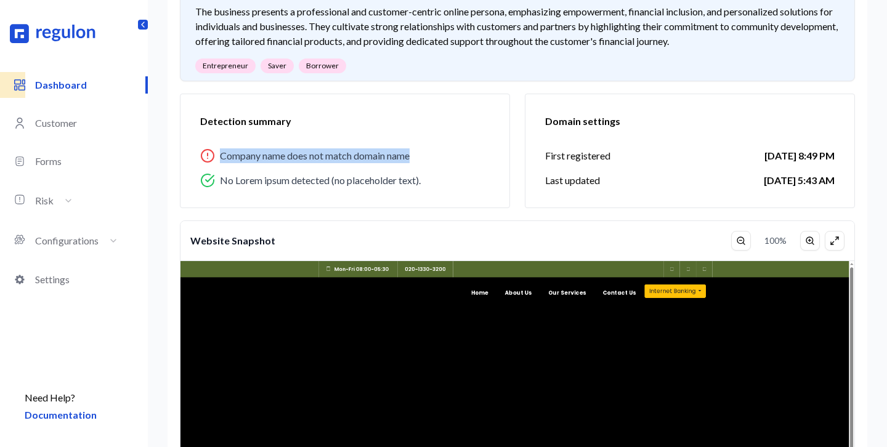
drag, startPoint x: 220, startPoint y: 159, endPoint x: 418, endPoint y: 153, distance: 197.7
click at [418, 153] on div "Company name does not match domain name" at bounding box center [344, 155] width 289 height 15
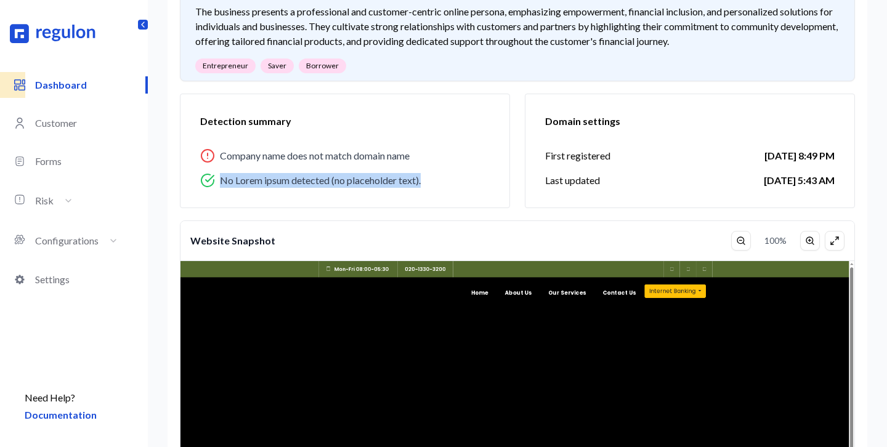
drag, startPoint x: 215, startPoint y: 185, endPoint x: 431, endPoint y: 189, distance: 215.5
click at [431, 189] on div "Detection summary Company name does not match domain name No Lorem ipsum detect…" at bounding box center [345, 151] width 330 height 115
click at [223, 180] on span "No Lorem ipsum detected (no placeholder text)." at bounding box center [320, 180] width 201 height 15
drag, startPoint x: 223, startPoint y: 180, endPoint x: 252, endPoint y: 183, distance: 29.7
click at [252, 183] on span "No Lorem ipsum detected (no placeholder text)." at bounding box center [320, 180] width 201 height 15
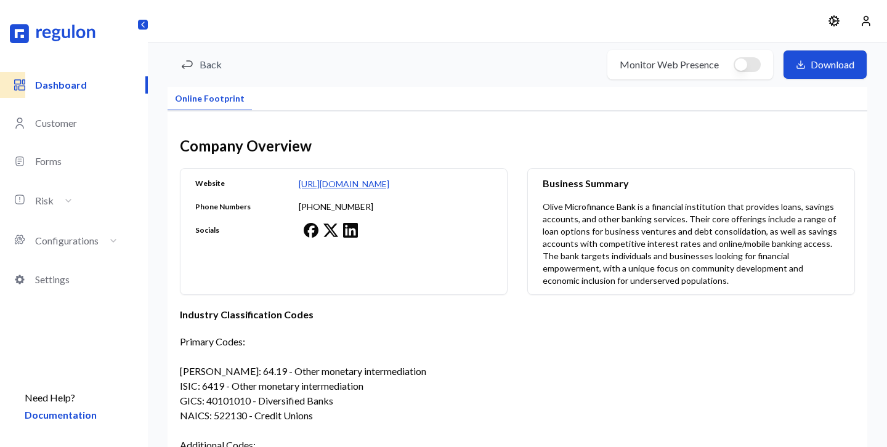
scroll to position [1, 0]
click at [60, 81] on p "Dashboard" at bounding box center [90, 85] width 111 height 15
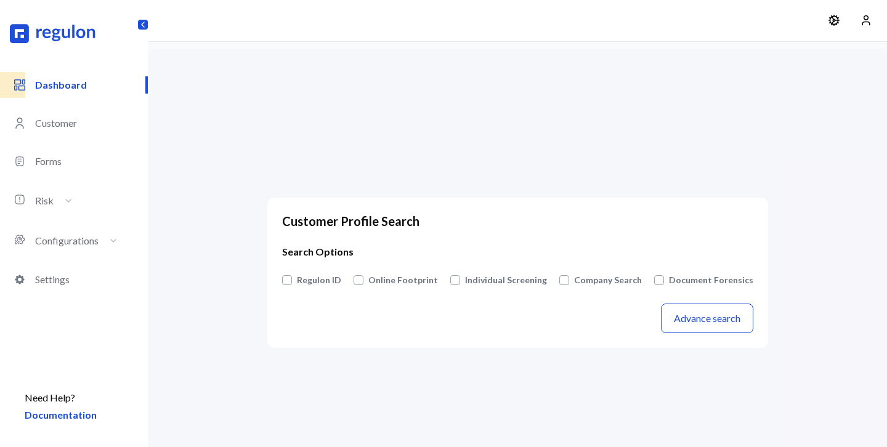
click at [78, 194] on div "Risk" at bounding box center [91, 201] width 113 height 28
drag, startPoint x: 451, startPoint y: 267, endPoint x: 525, endPoint y: 312, distance: 87.0
click at [525, 312] on div "Customer Profile Search Search Options Regulon ID Online Footprint Individual S…" at bounding box center [517, 272] width 471 height 121
click at [525, 312] on div "Advance search" at bounding box center [517, 319] width 471 height 30
drag, startPoint x: 549, startPoint y: 281, endPoint x: 459, endPoint y: 280, distance: 89.9
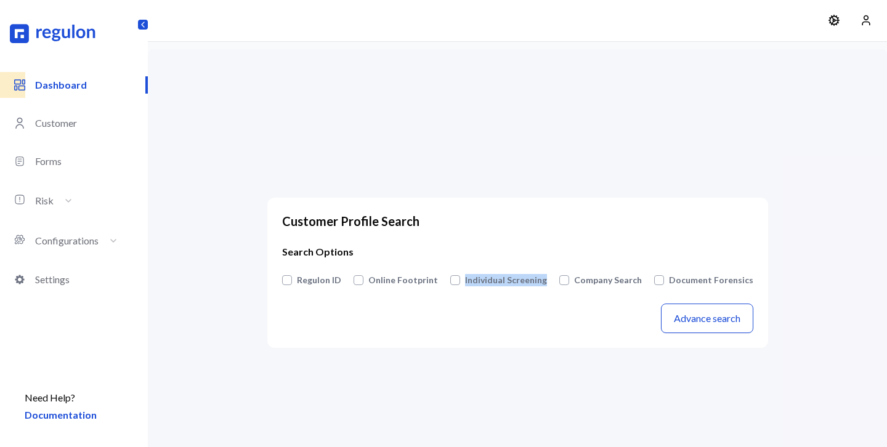
click at [459, 280] on article "Regulon ID Online Footprint Individual Screening Company Search Document Forens…" at bounding box center [517, 280] width 471 height 12
click at [470, 317] on div "Advance search" at bounding box center [517, 319] width 471 height 30
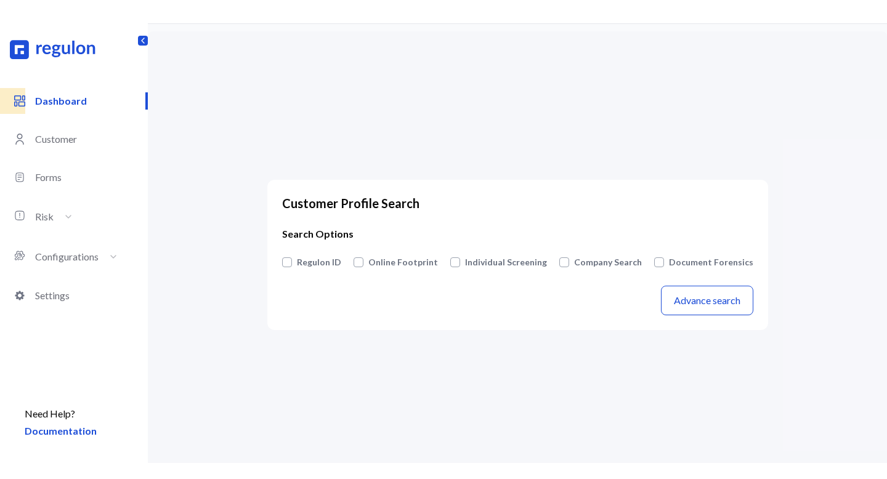
scroll to position [30, 0]
